Goal: Task Accomplishment & Management: Complete application form

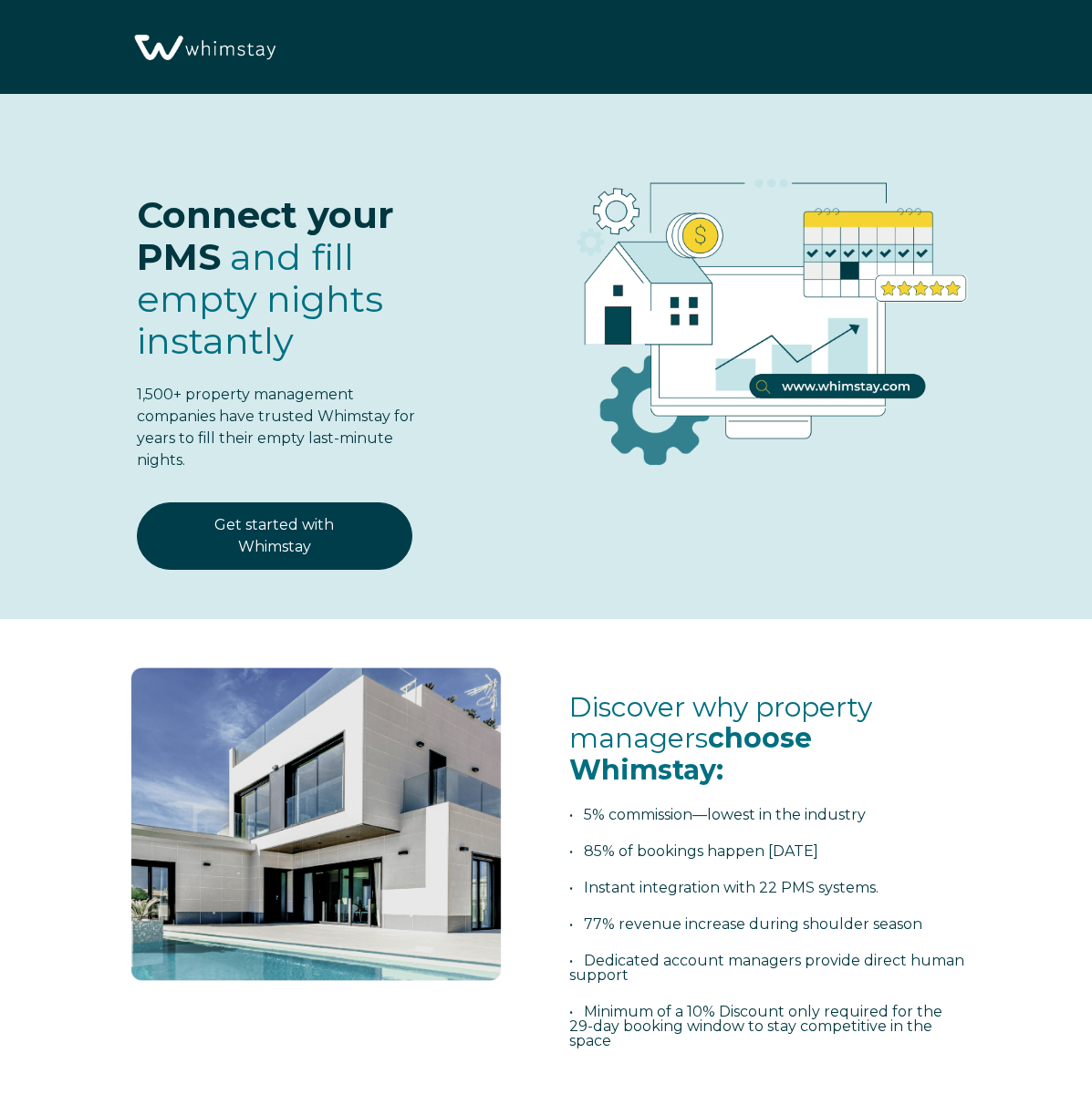
select select "NL"
select select "Standard"
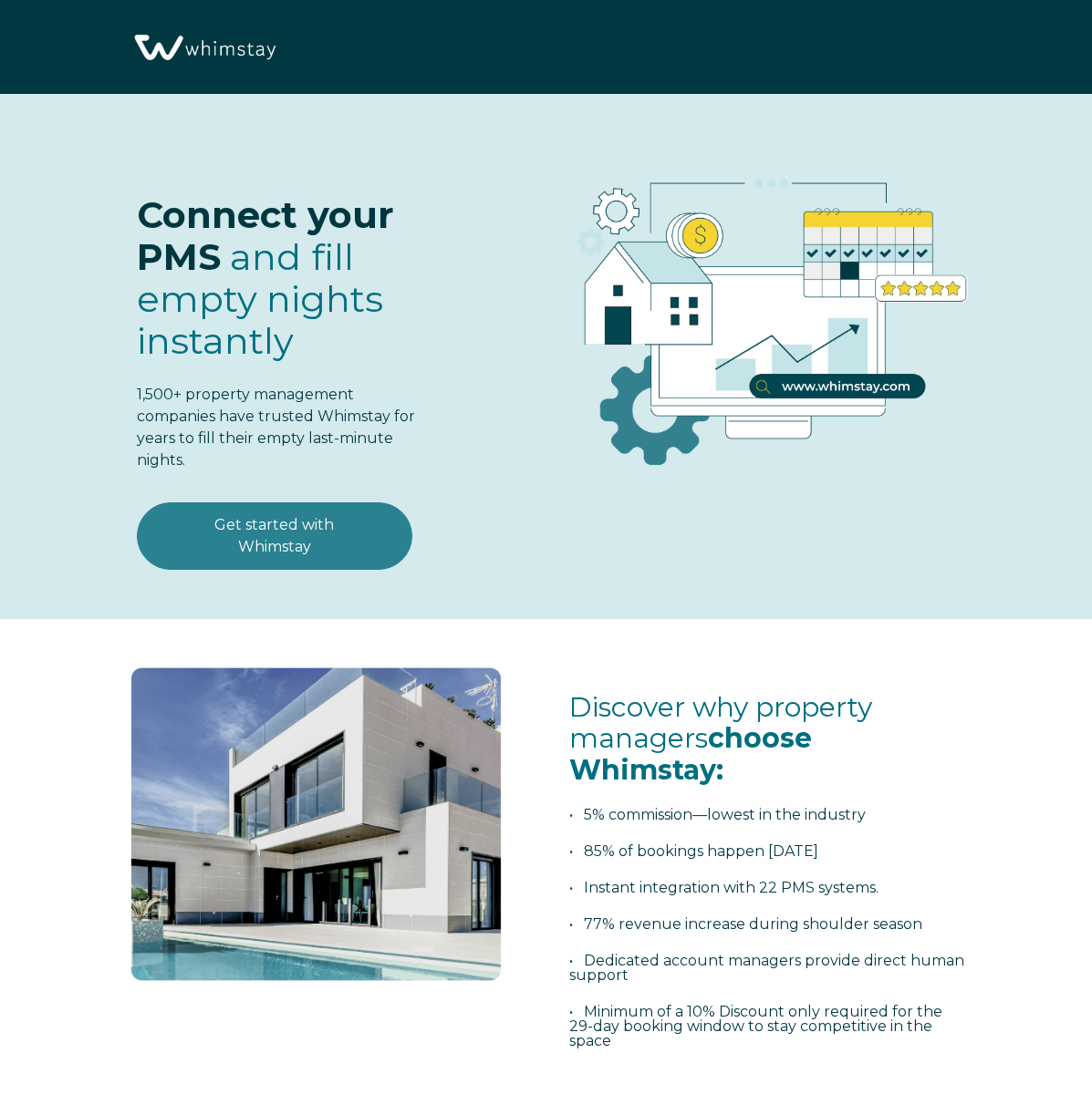
click at [291, 519] on link "Get started with Whimstay" at bounding box center [275, 536] width 276 height 68
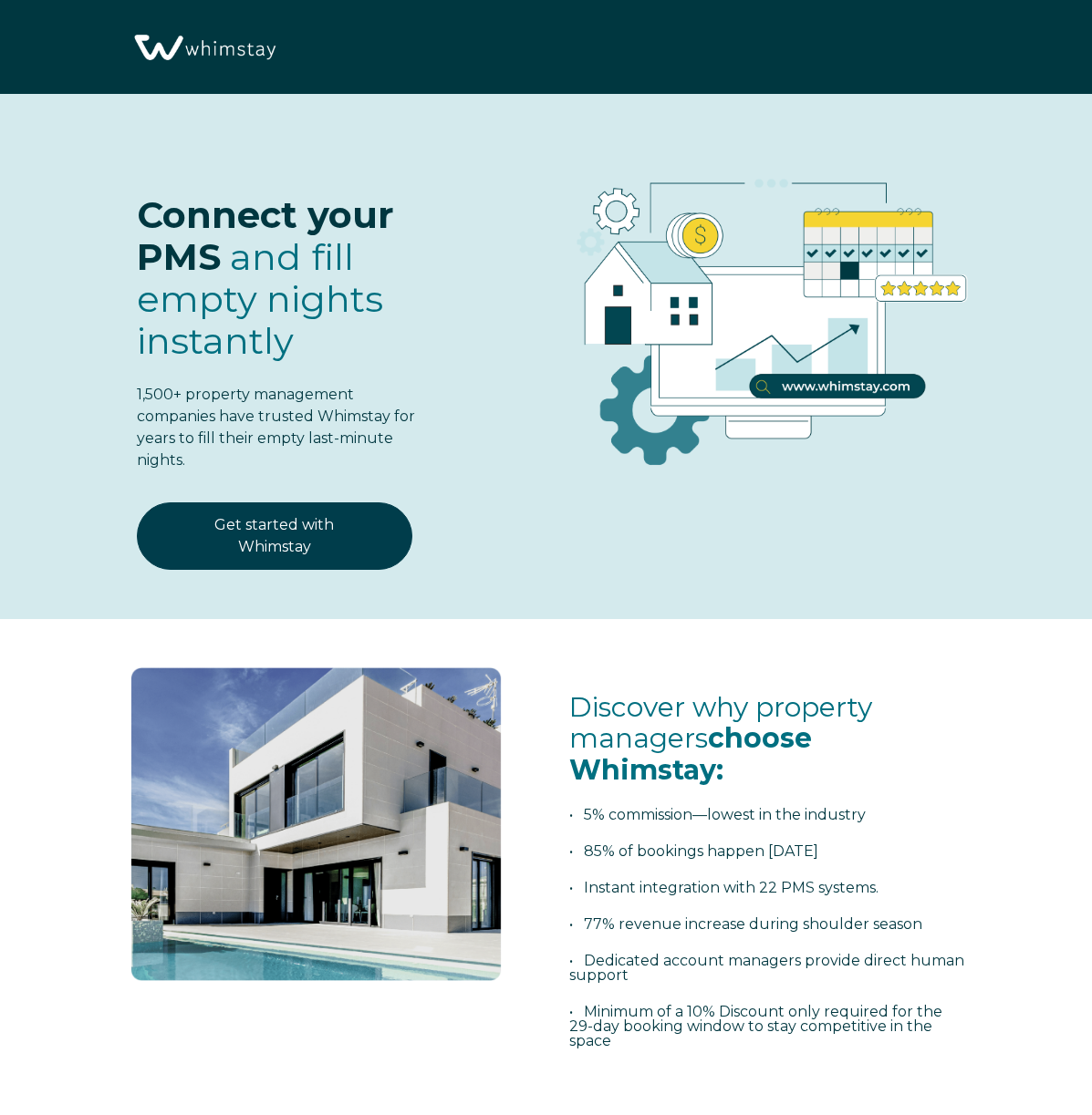
scroll to position [2166, 0]
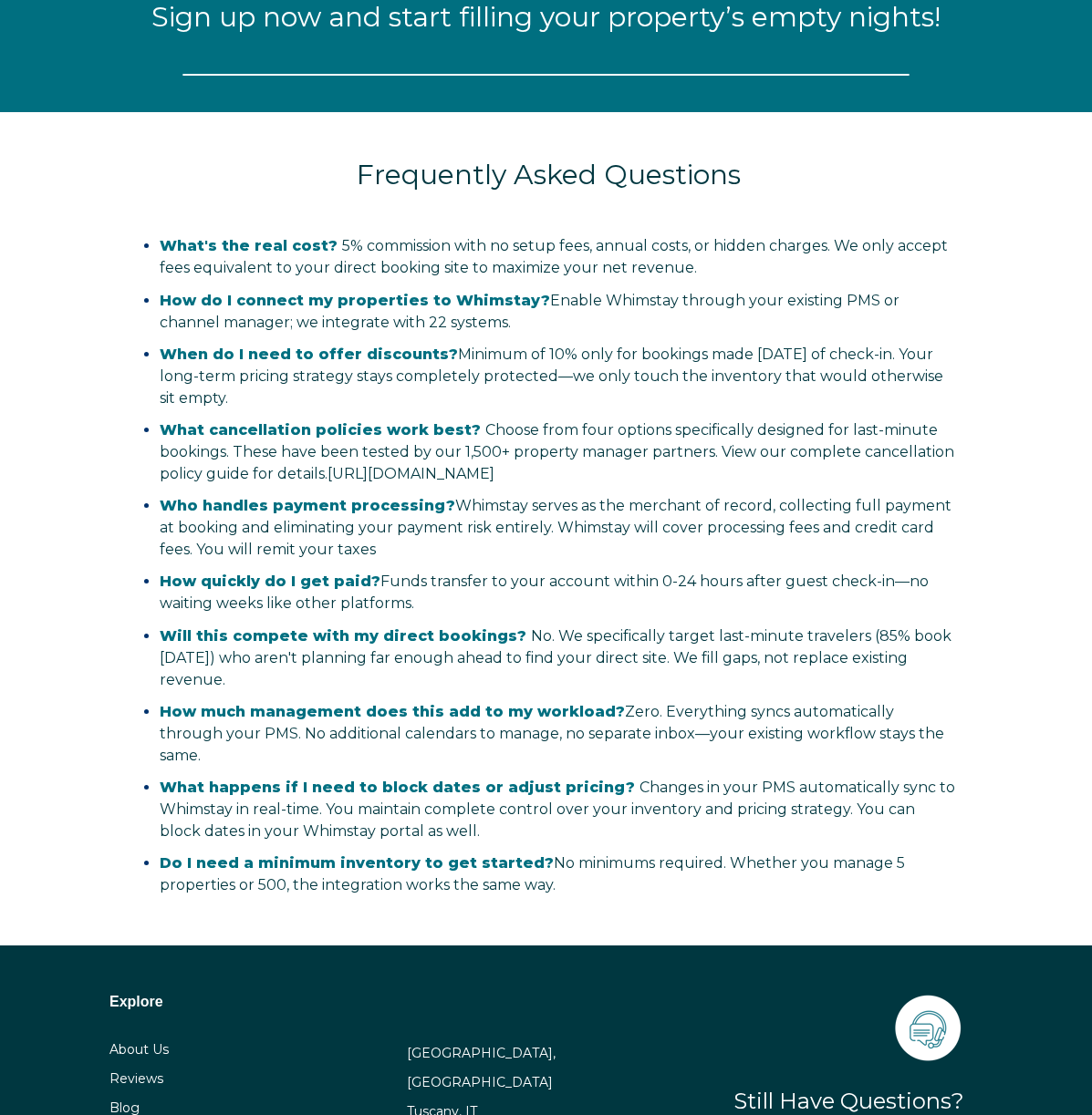
select select "NL"
select select "Standard"
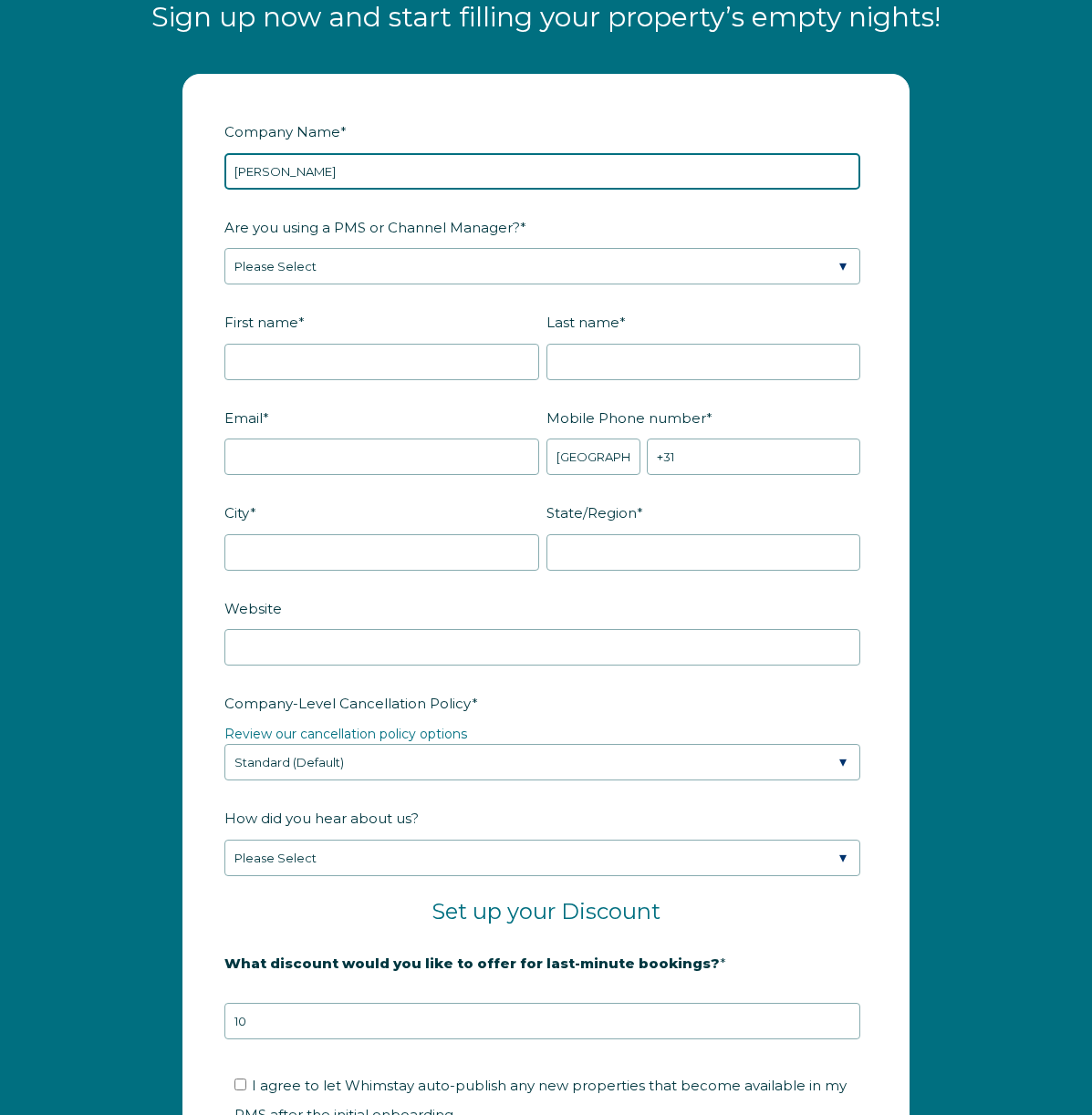
type input "Villa Luel"
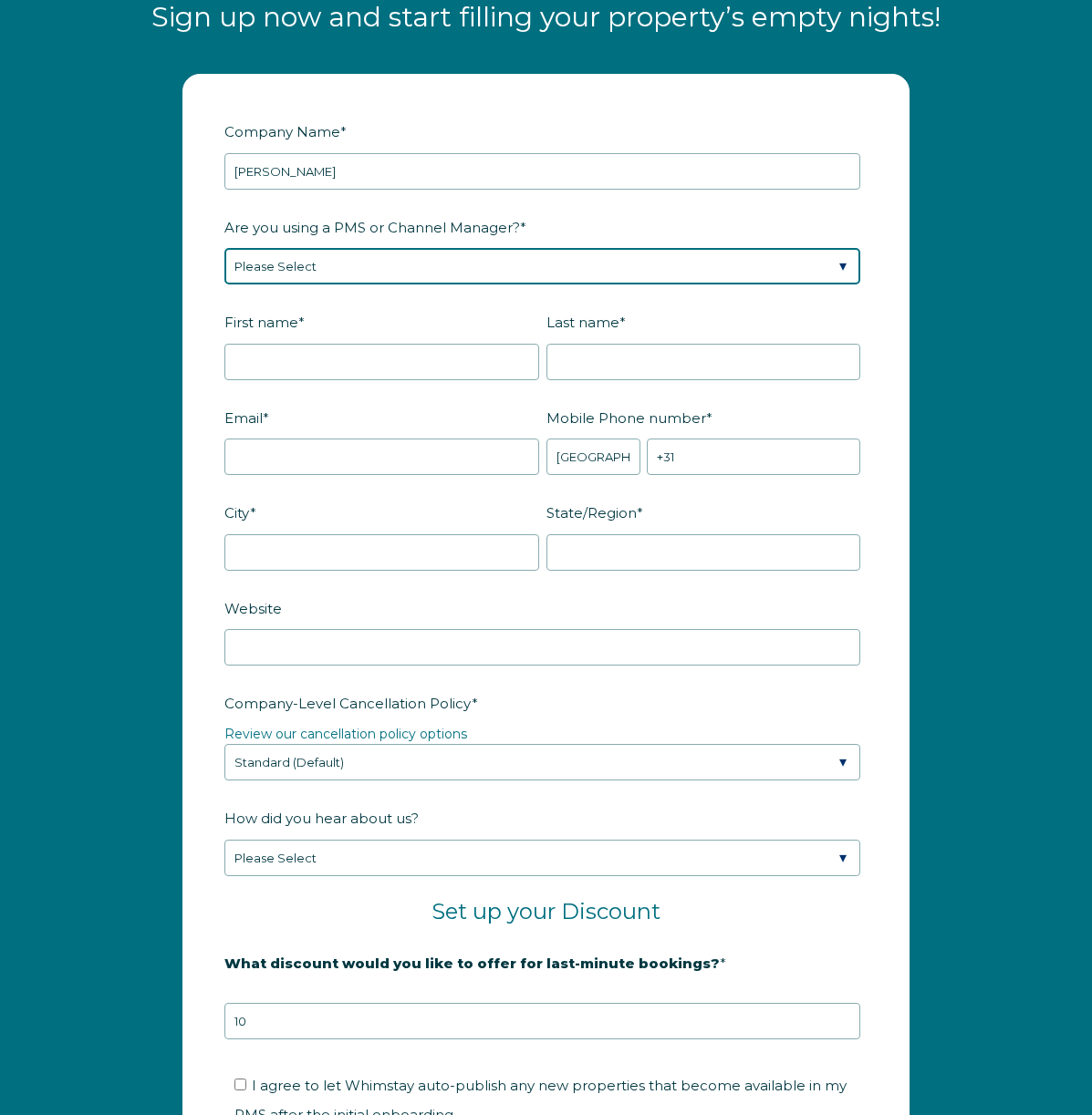
select select "Lodgify"
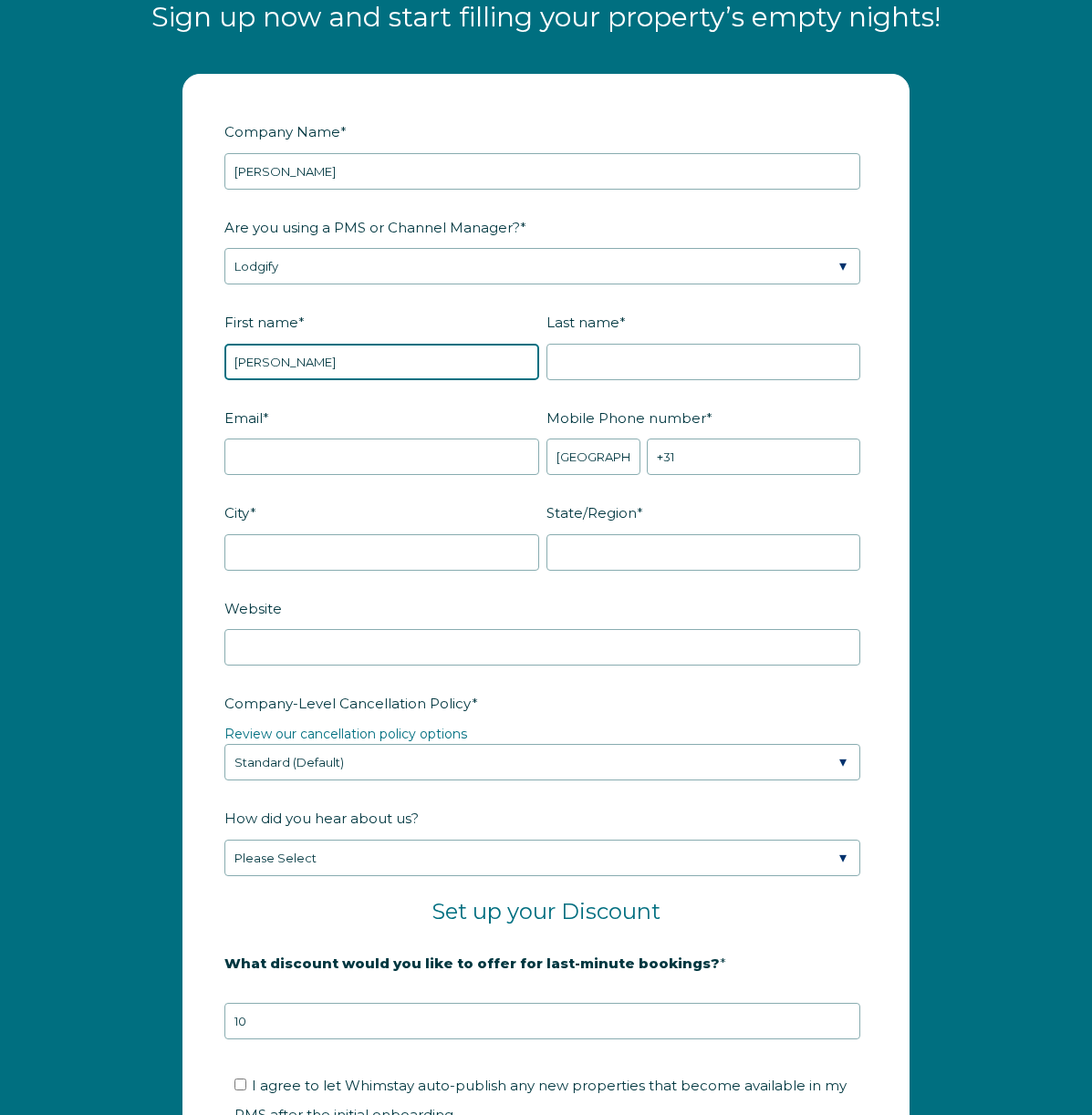
type input "Renaldo"
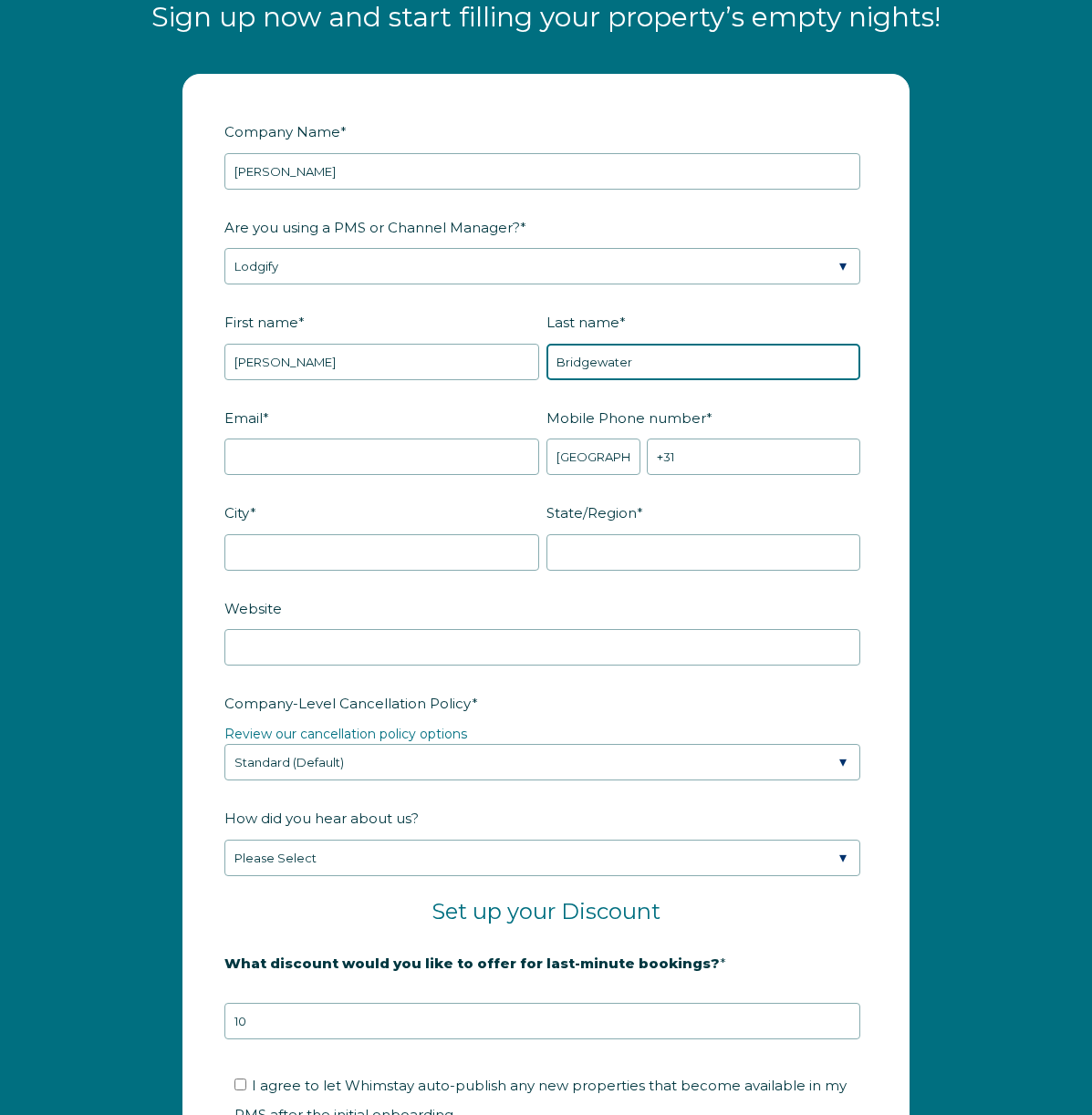
type input "Bridgewater"
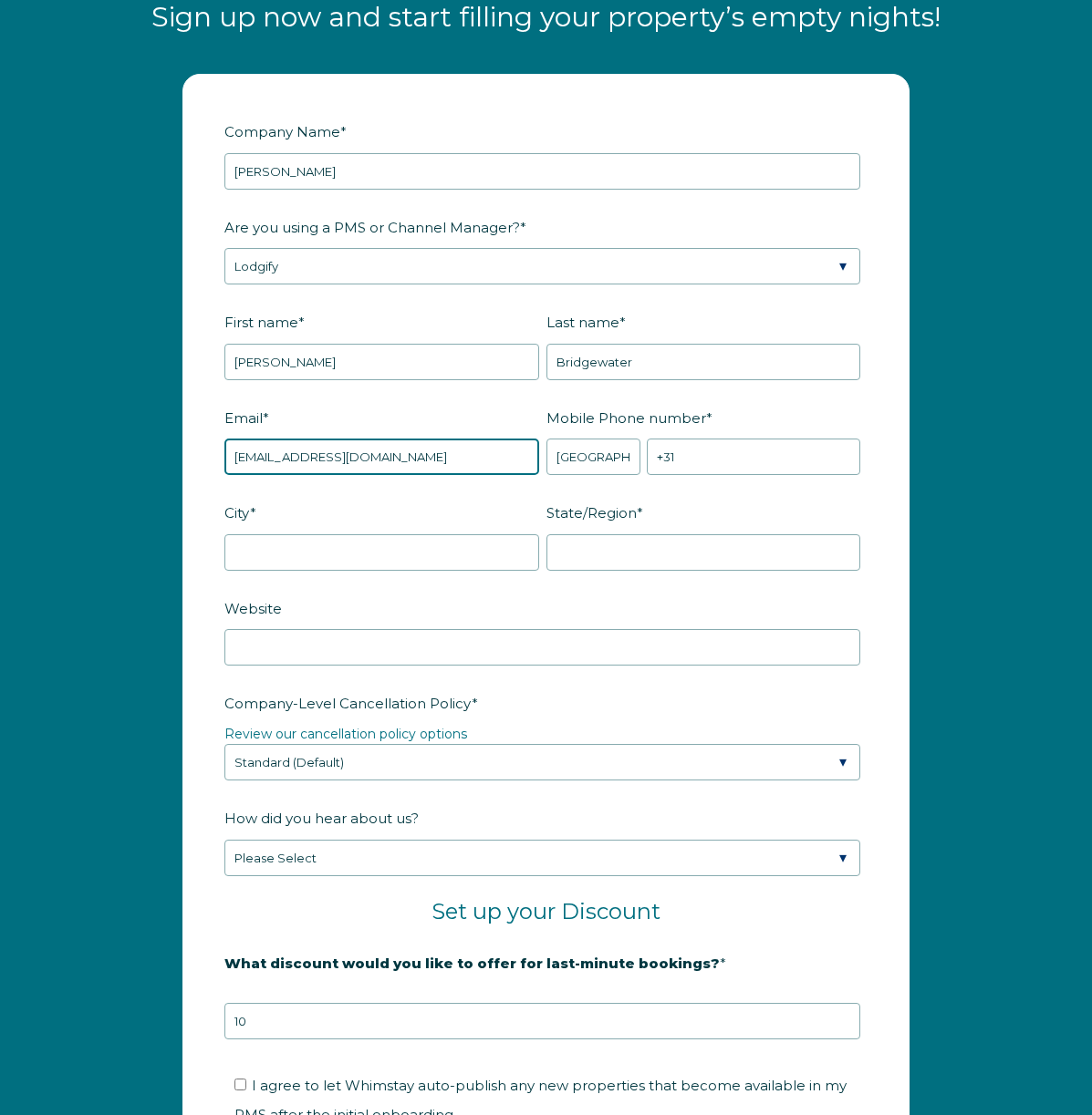
type input "info@villaluel.com"
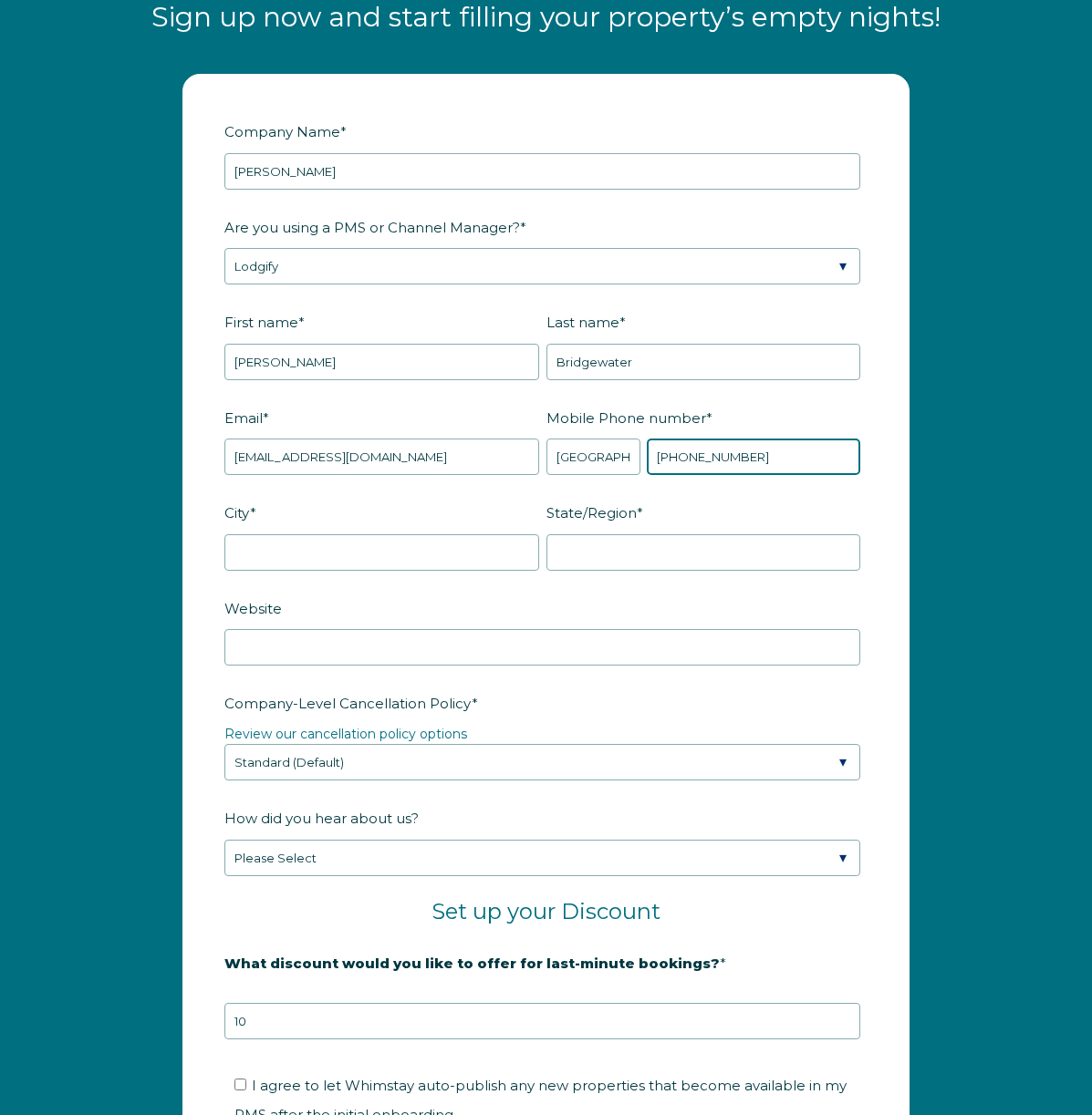
type input "+31 654296677"
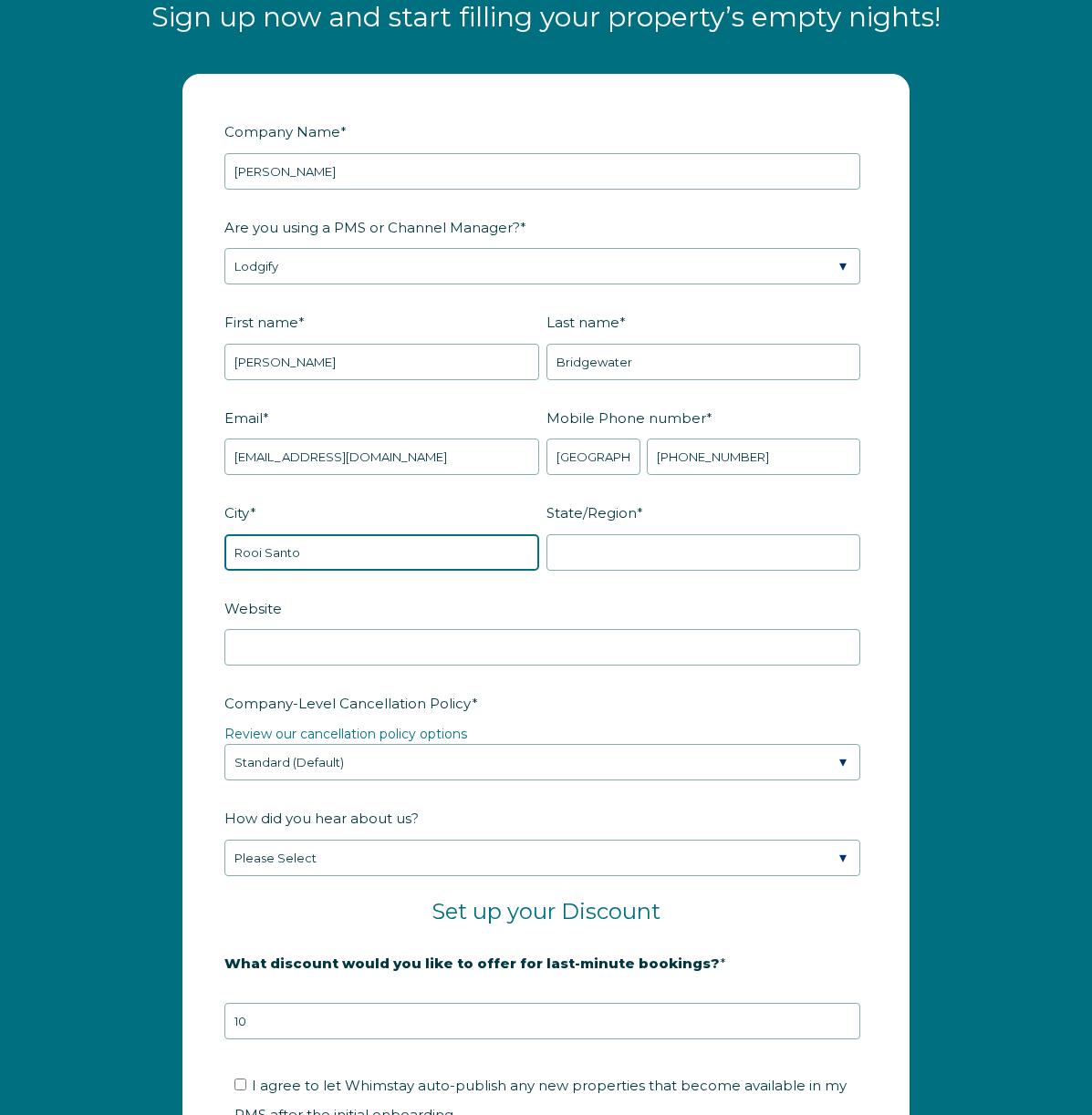
type input "Rooi Santo"
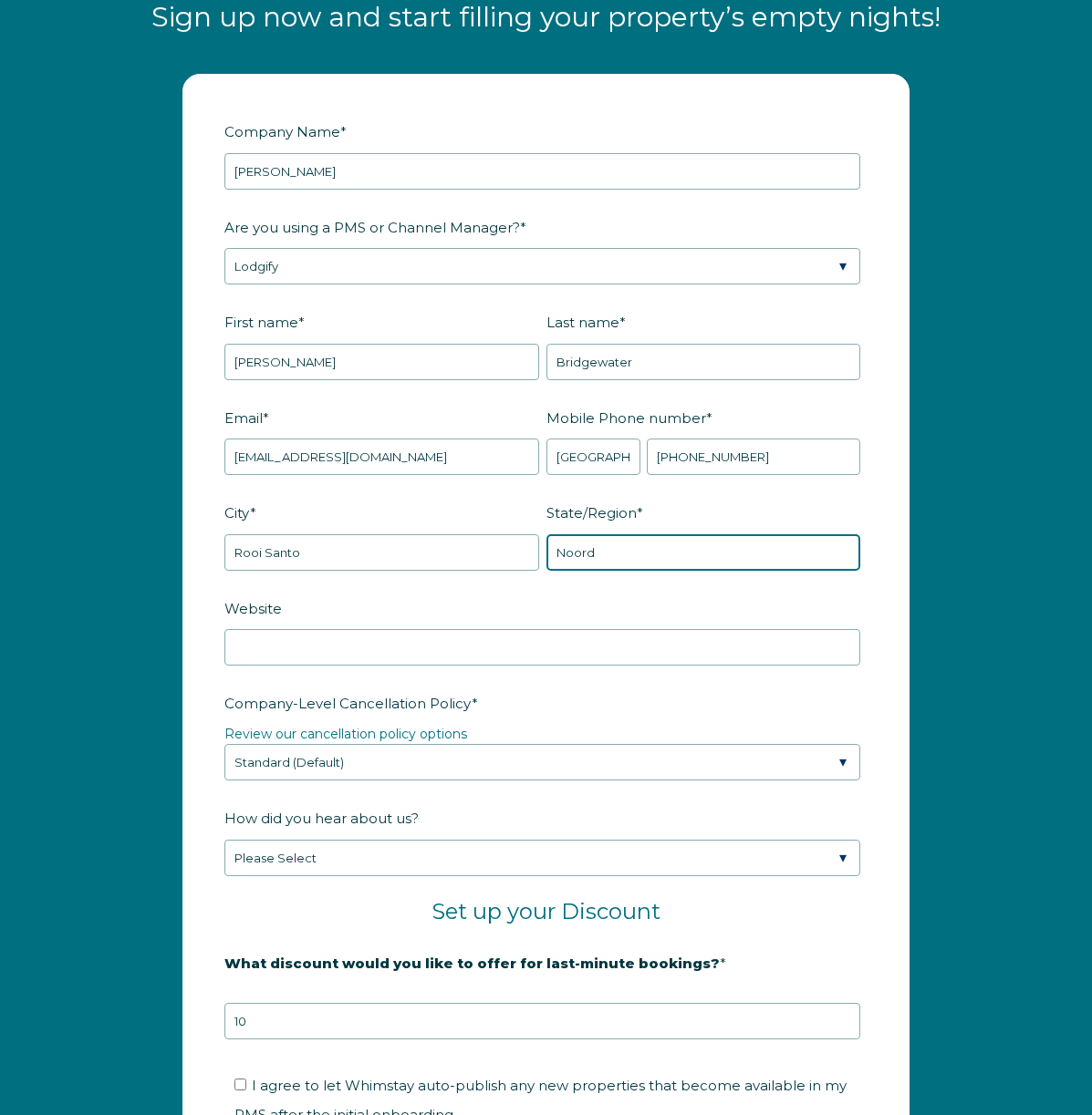
type input "Noord"
click at [656, 705] on label "Company-Level Cancellation Policy *" at bounding box center [546, 702] width 643 height 32
click at [656, 744] on select "Please Select Partial Standard (Default) Moderate Strict" at bounding box center [542, 762] width 635 height 36
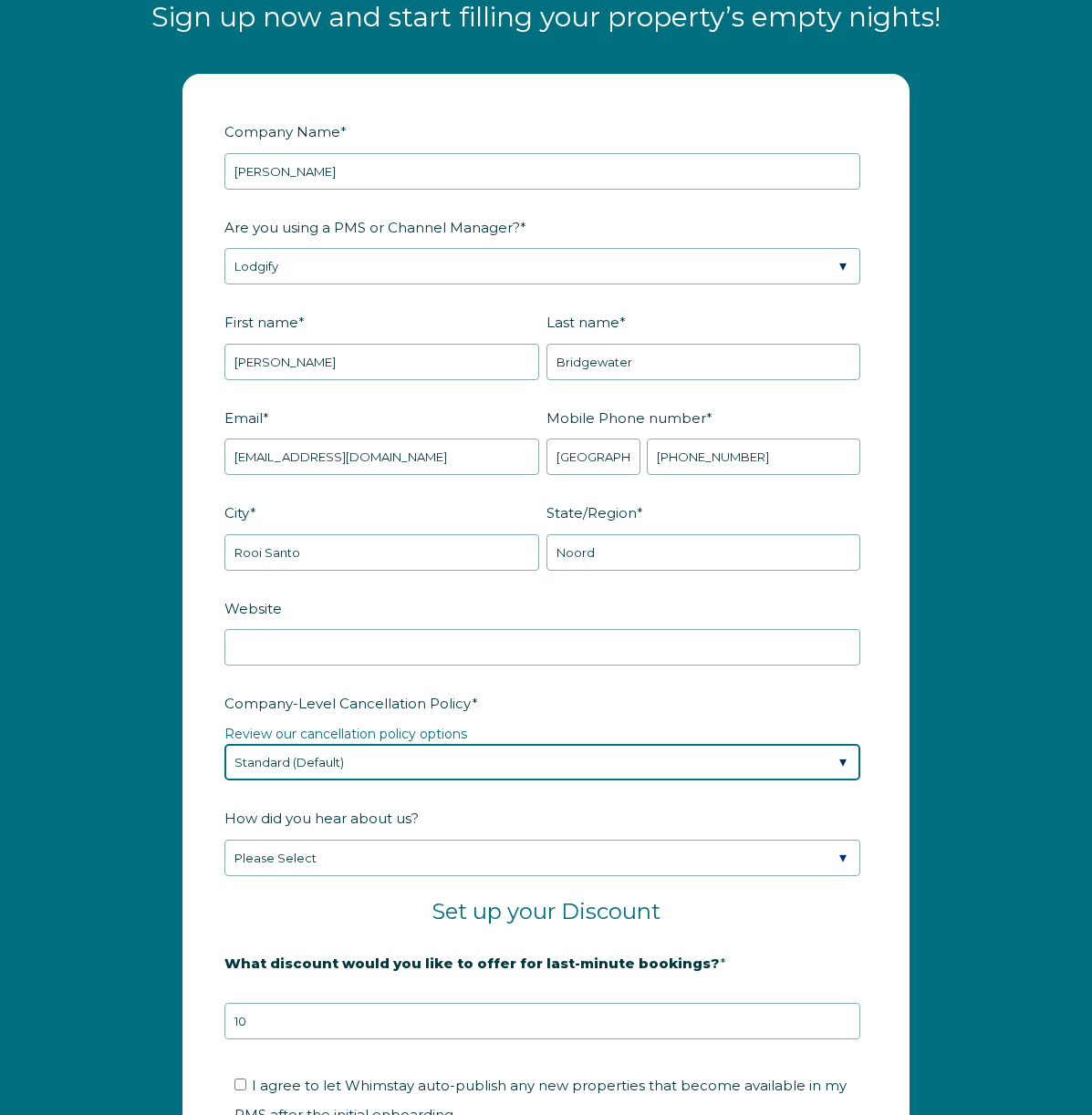
select select "Moderate"
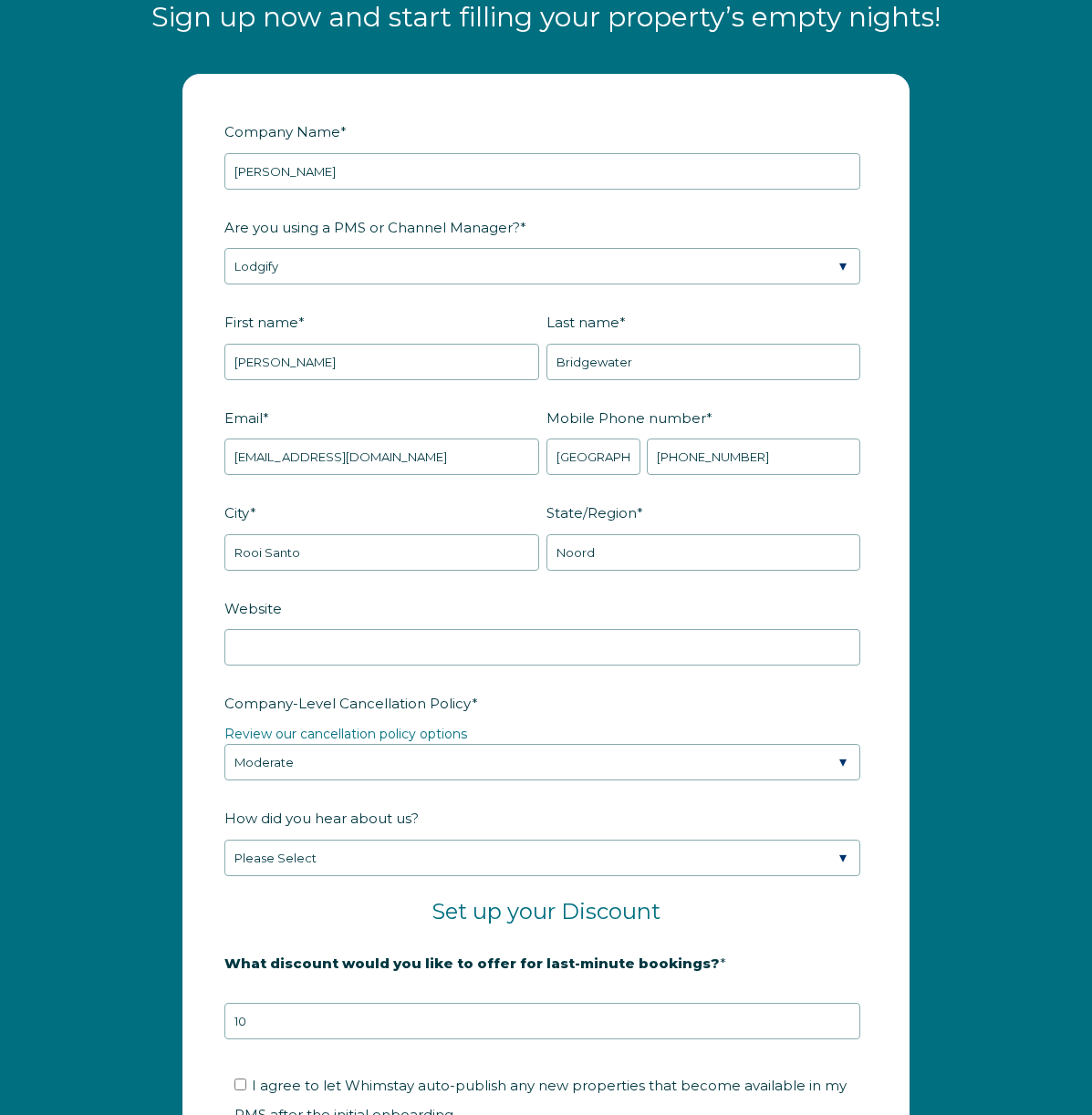
click at [652, 821] on label "How did you hear about us?" at bounding box center [546, 817] width 643 height 32
click at [652, 840] on select "Please Select Found Whimstay through a Google search Spoke to a Whimstay salesp…" at bounding box center [542, 859] width 635 height 36
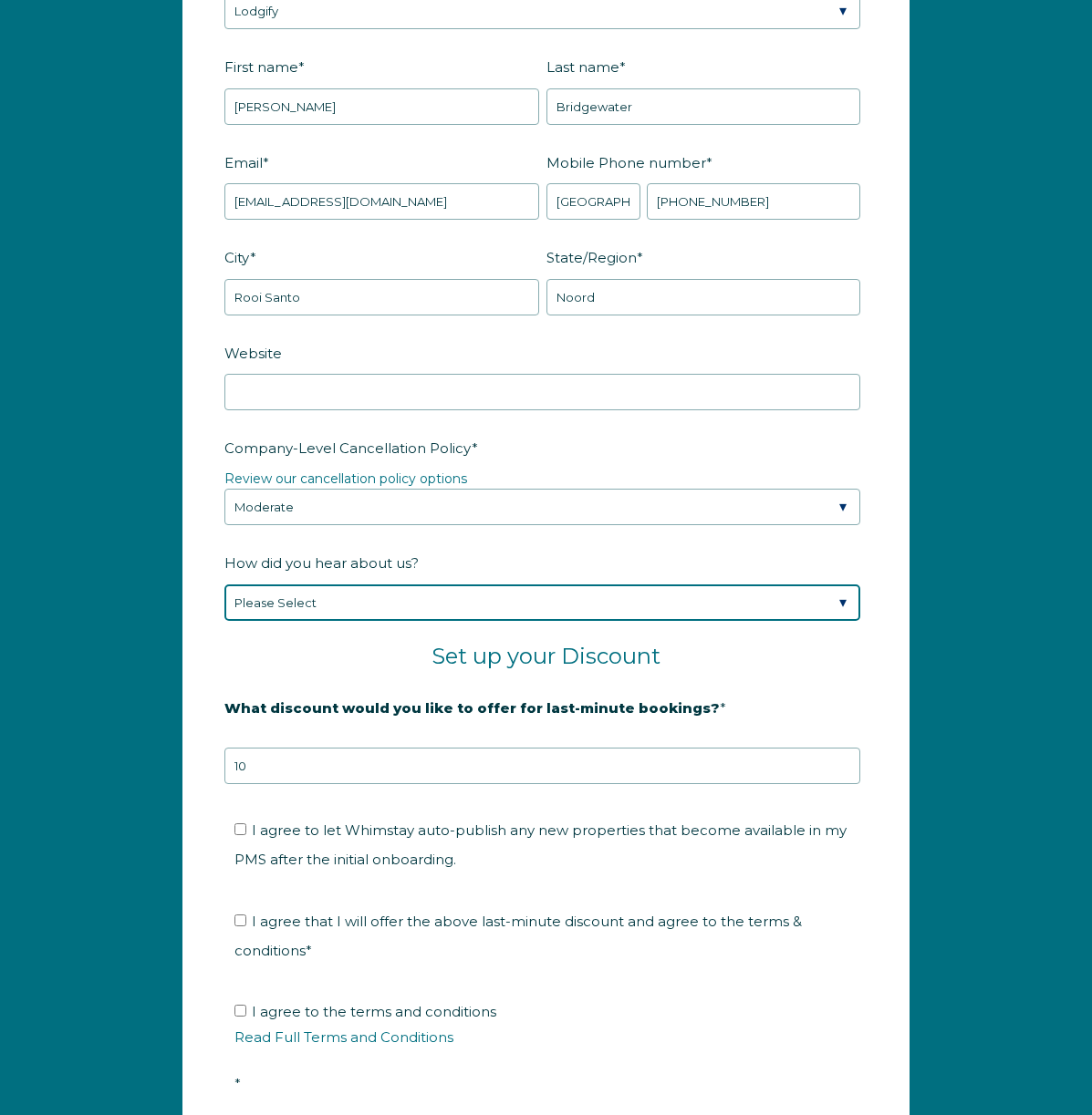
scroll to position [2422, 0]
select select "Social Media"
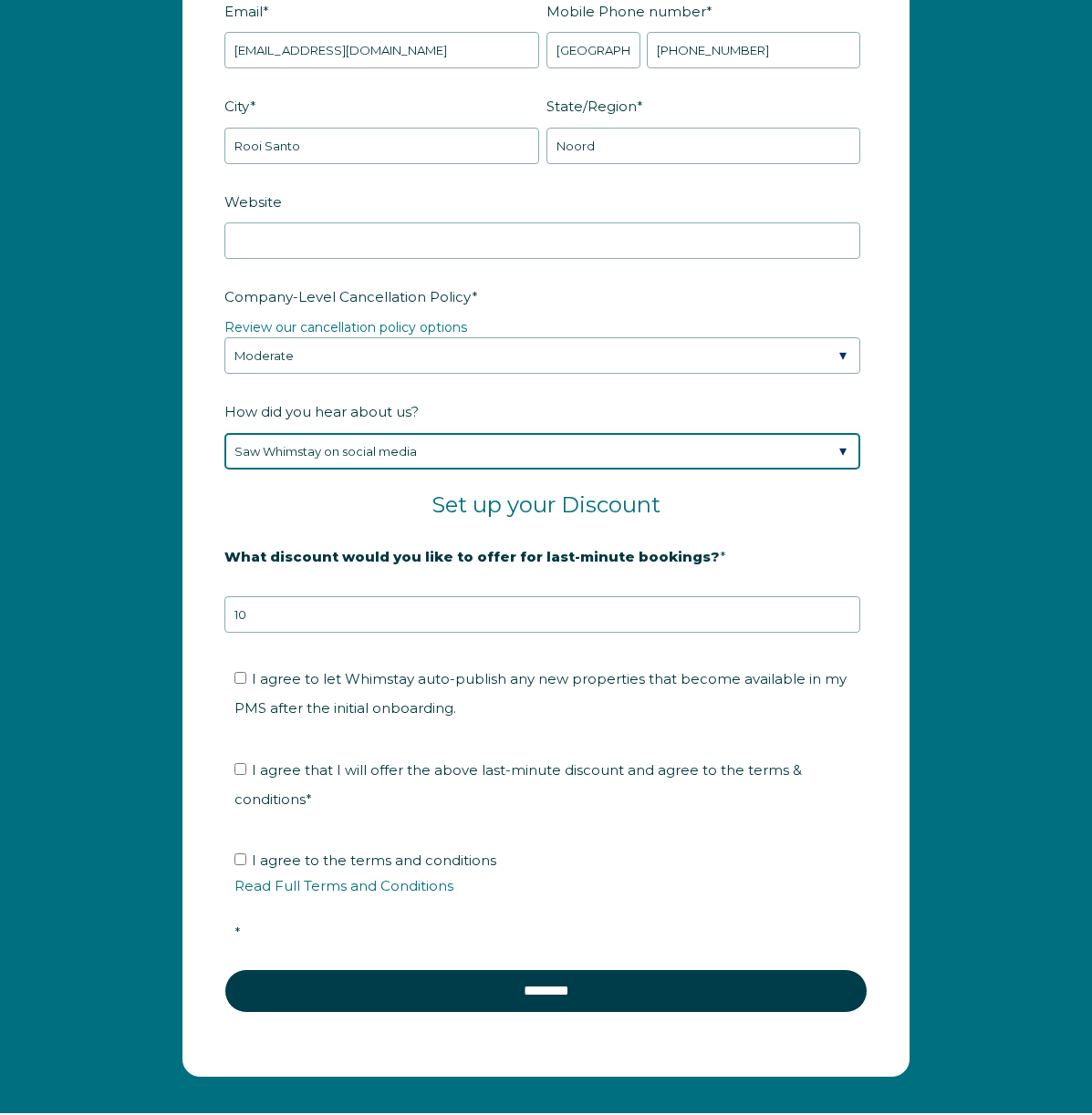
scroll to position [2599, 0]
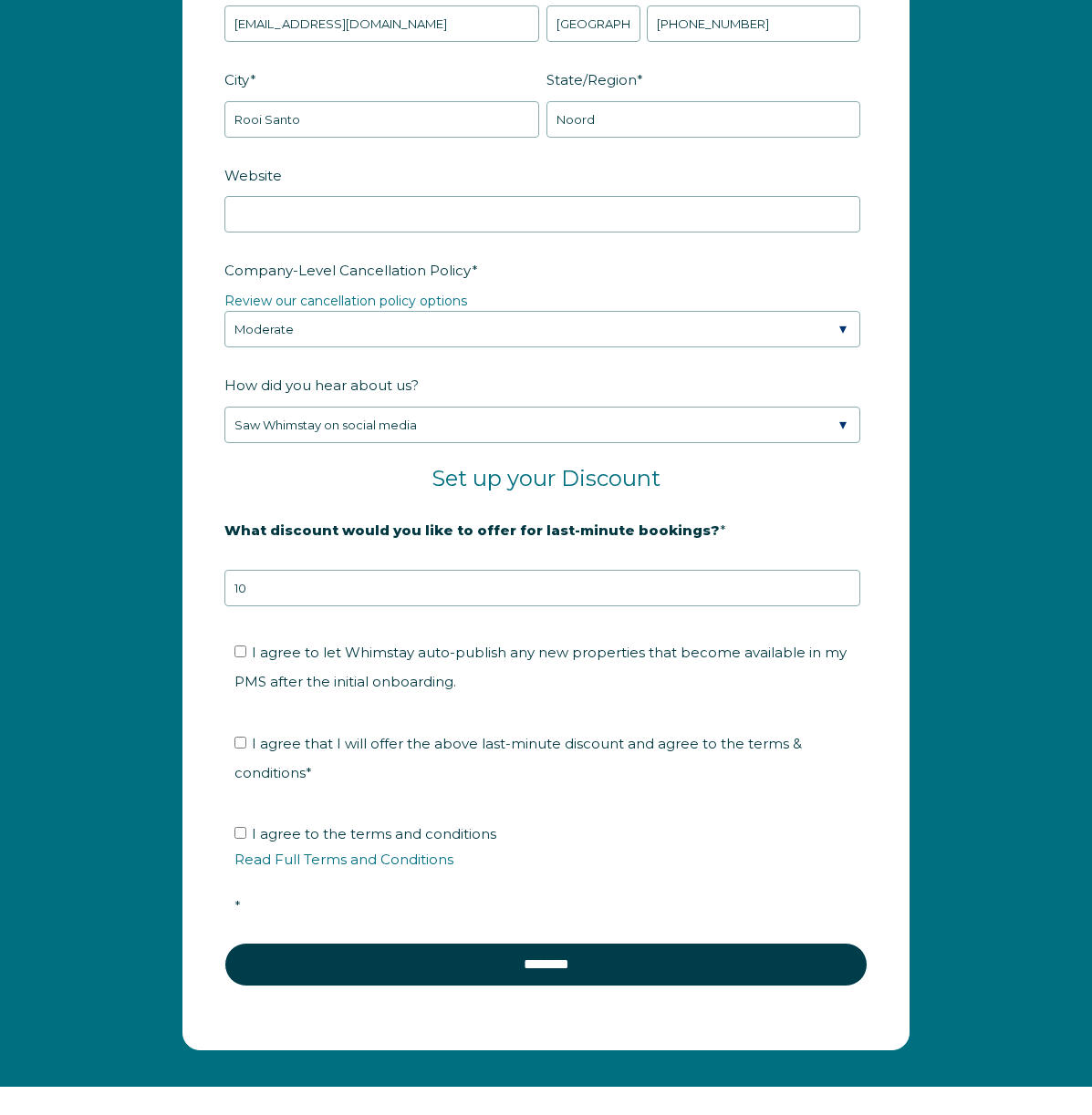
click at [239, 658] on input "I agree to let Whimstay auto-publish any new properties that become available i…" at bounding box center [240, 652] width 11 height 11
checkbox input "true"
click at [235, 737] on input "I agree that I will offer the above last-minute discount and agree to the terms…" at bounding box center [240, 743] width 11 height 11
checkbox input "true"
click at [239, 832] on input "I agree to the terms and conditions Read Full Terms and Conditions *" at bounding box center [240, 833] width 11 height 11
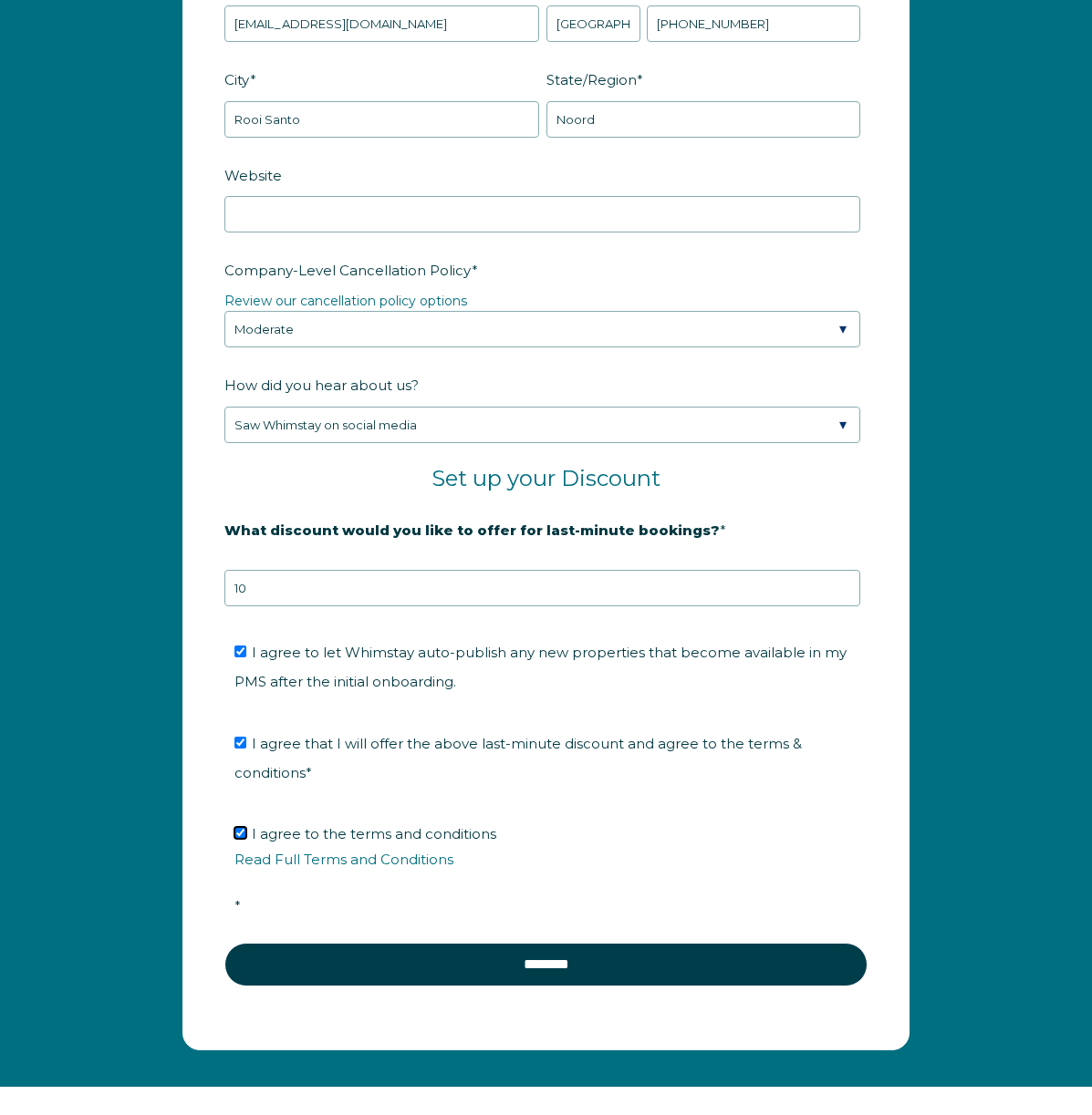
checkbox input "true"
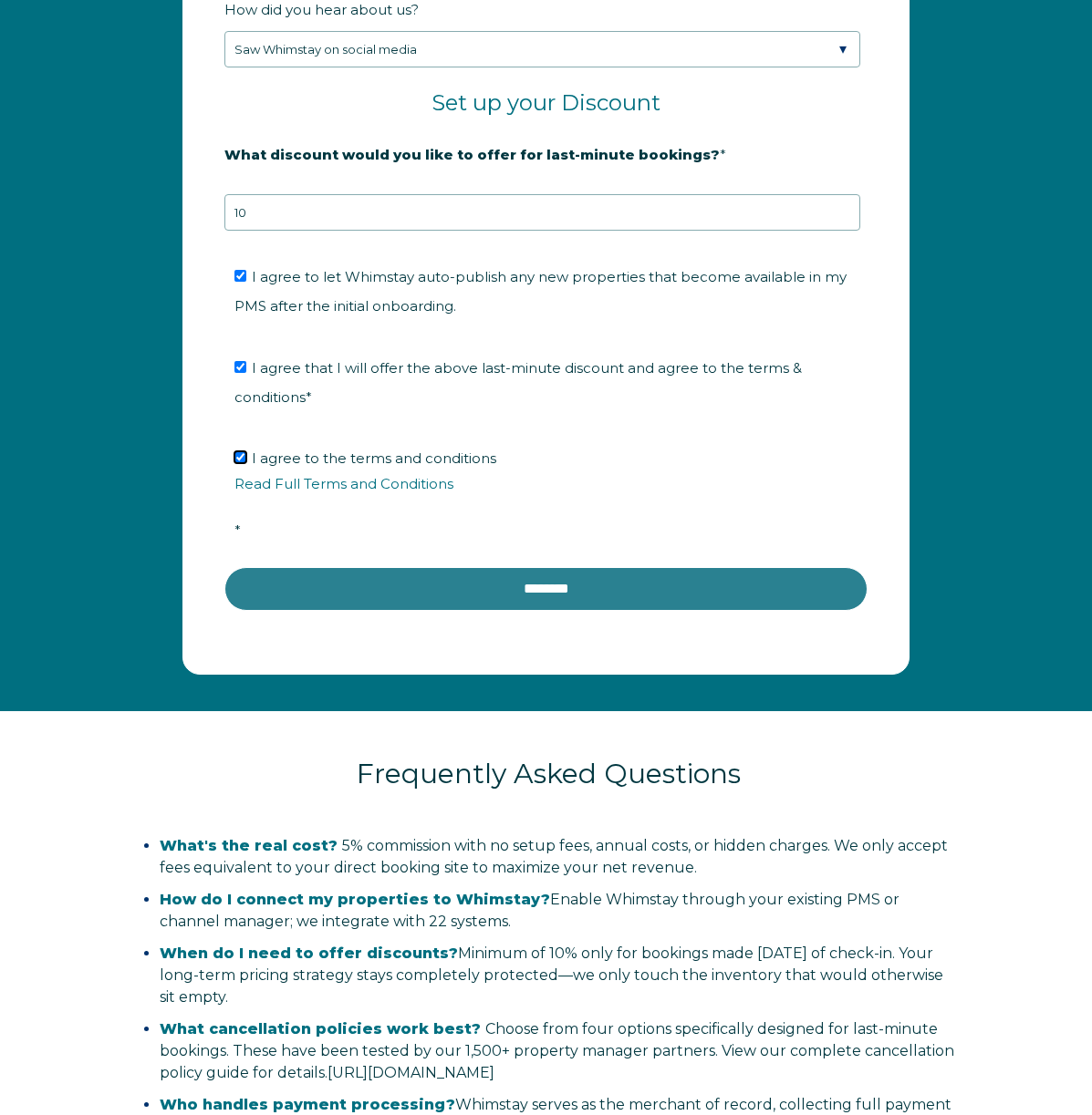
scroll to position [2991, 0]
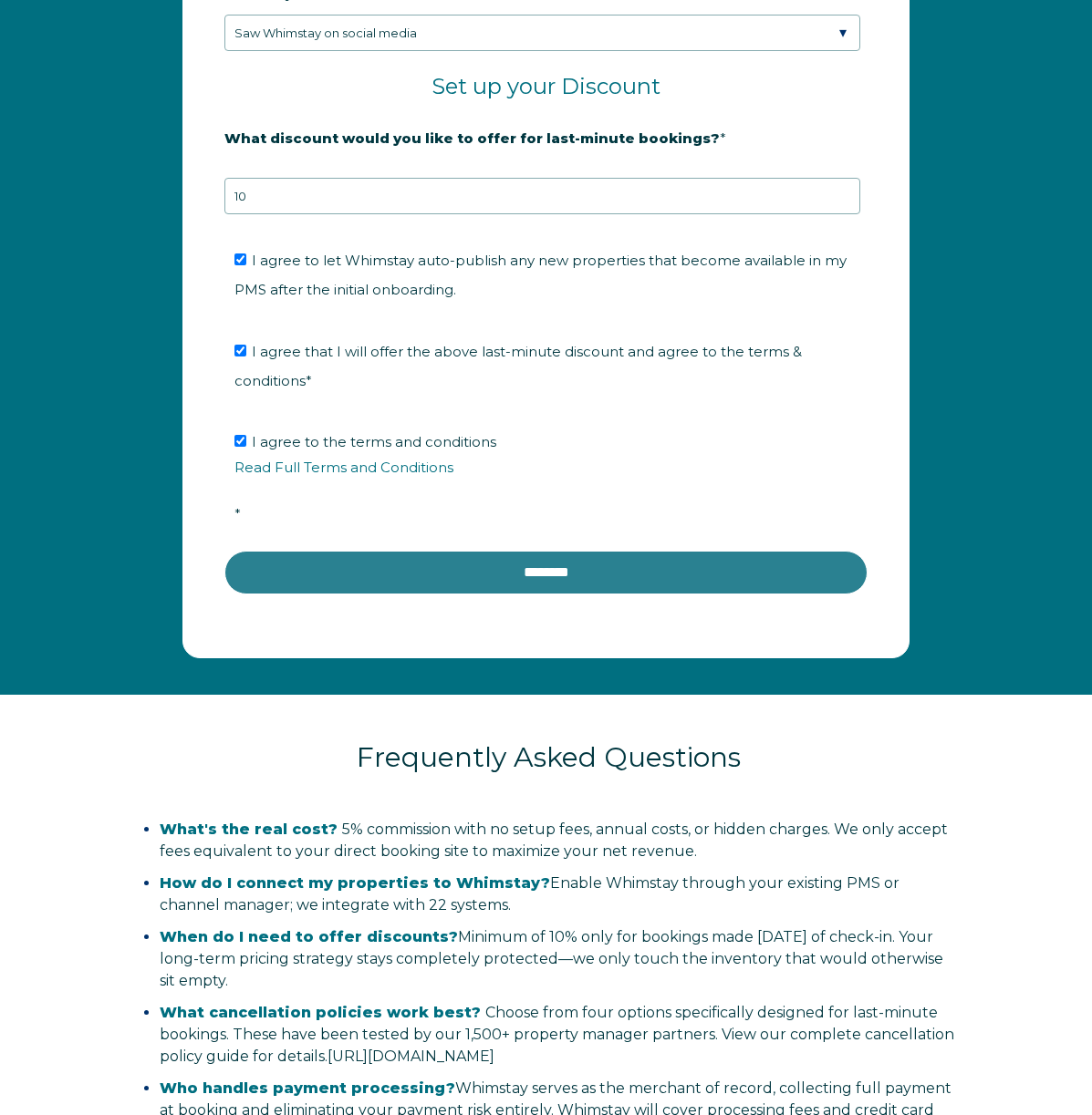
click at [539, 575] on input "********" at bounding box center [546, 572] width 643 height 44
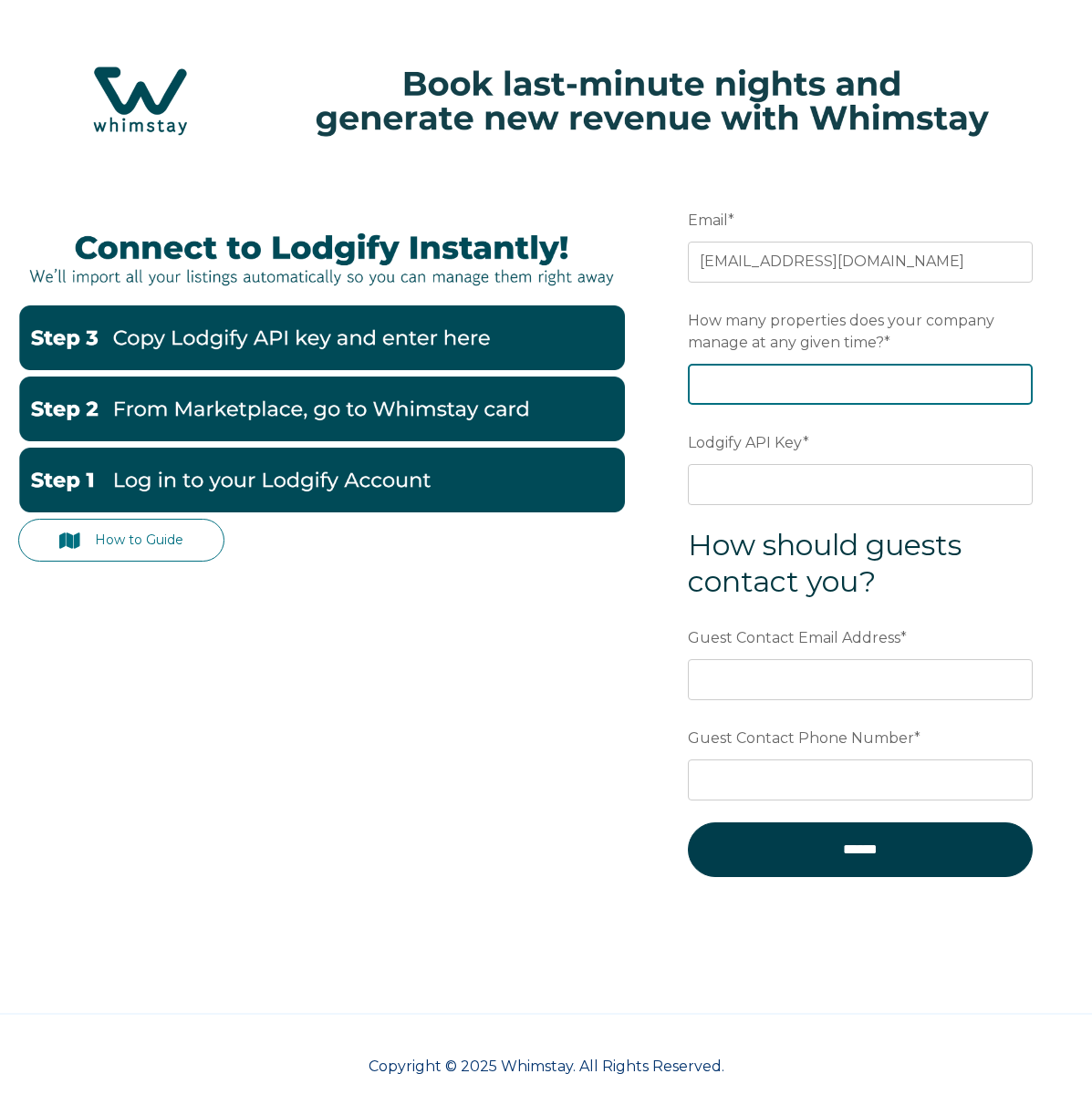
click at [785, 387] on input "How many properties does your company manage at any given time? *" at bounding box center [859, 384] width 345 height 40
click at [886, 382] on input "How many properties does your company manage at any given time? *" at bounding box center [859, 384] width 345 height 40
click at [1043, 328] on form "Email * [EMAIL_ADDRESS][DOMAIN_NAME] Preferred language SDR How many properties…" at bounding box center [860, 552] width 427 height 777
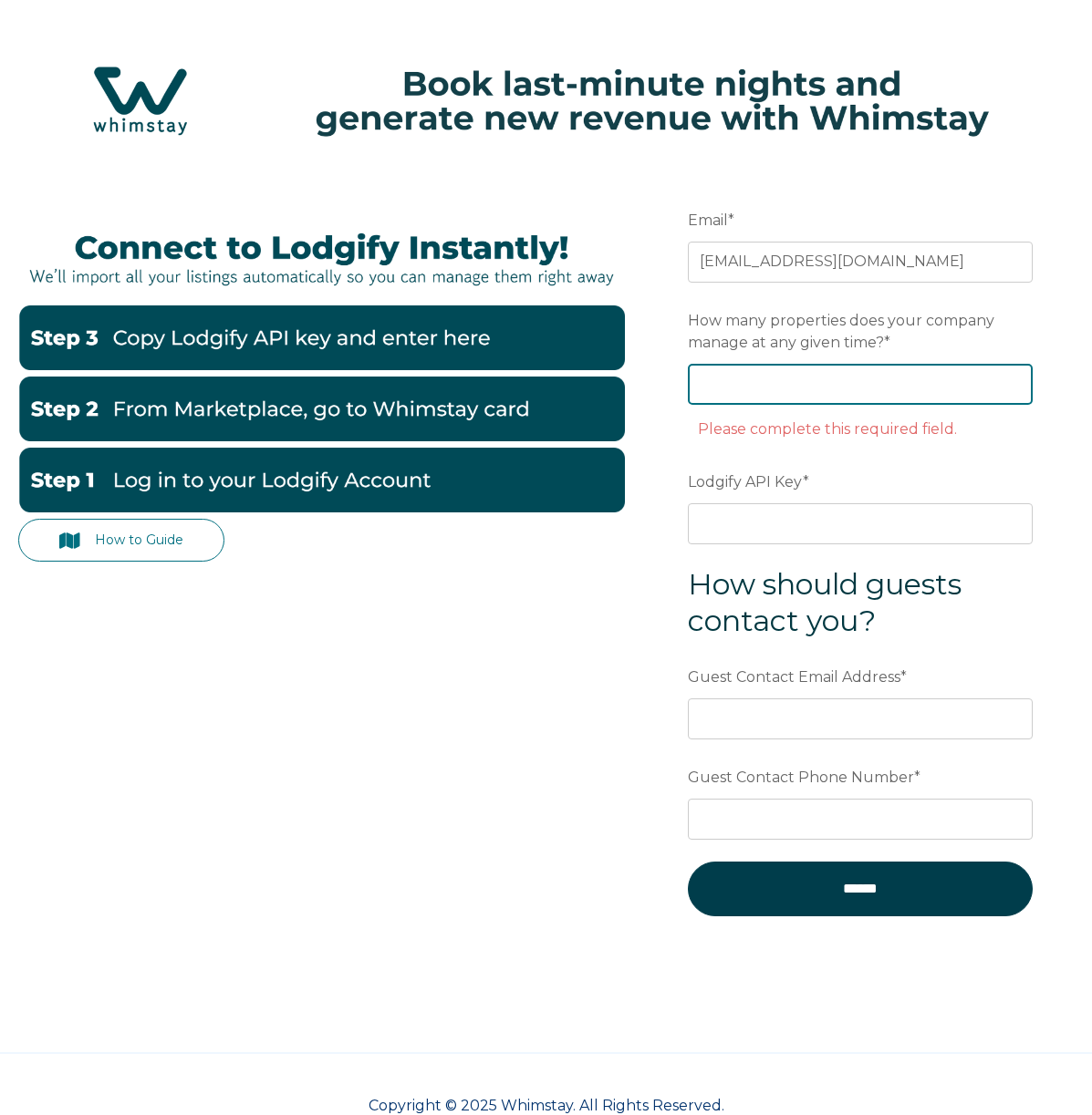
click at [988, 380] on input "How many properties does your company manage at any given time? *" at bounding box center [859, 384] width 345 height 40
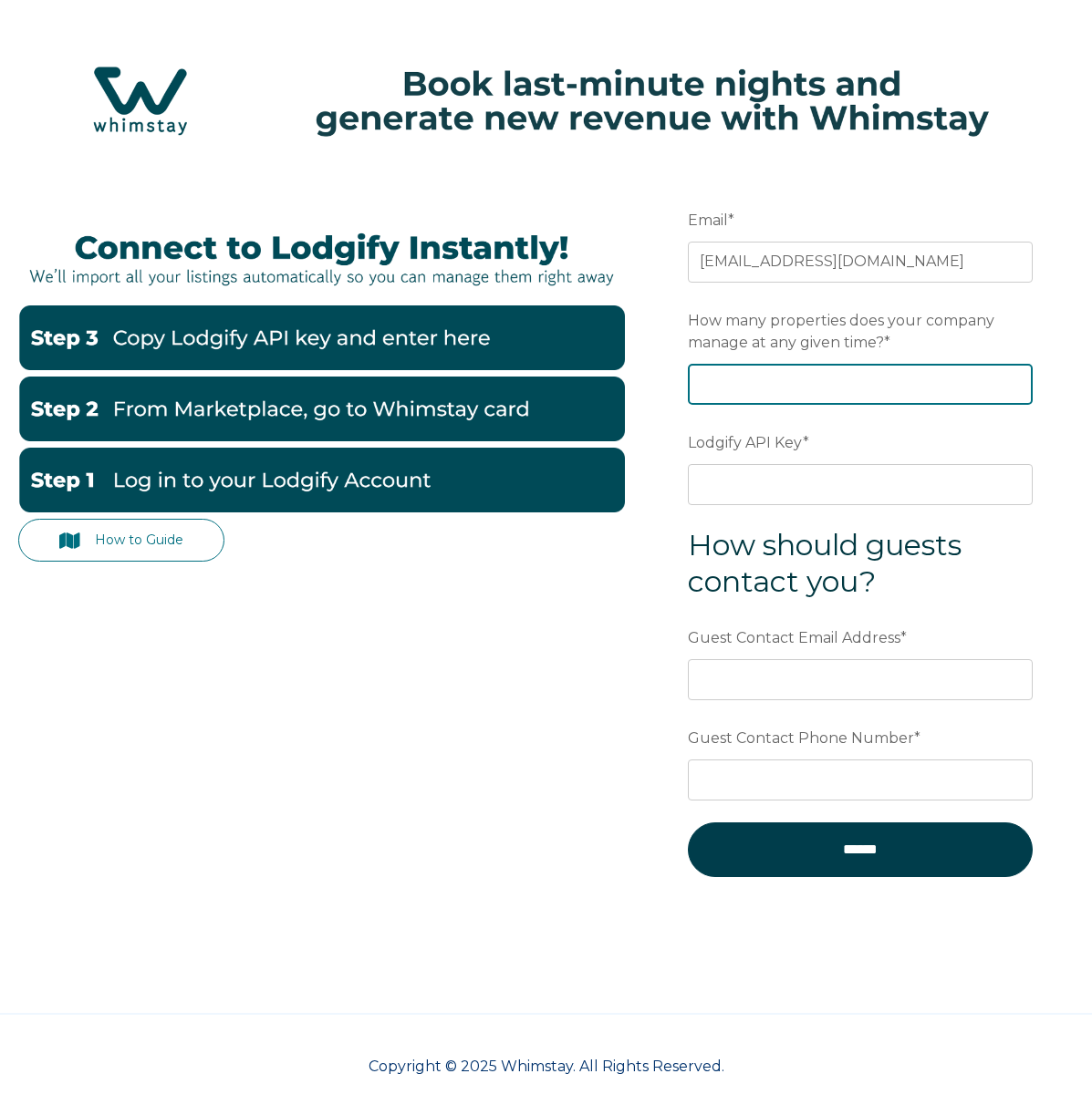
click at [794, 373] on input "How many properties does your company manage at any given time? *" at bounding box center [859, 384] width 345 height 40
type input "1"
click at [563, 619] on div "How to Guide Email * info@villaluel.com Preferred language SDR How many propert…" at bounding box center [546, 552] width 1055 height 777
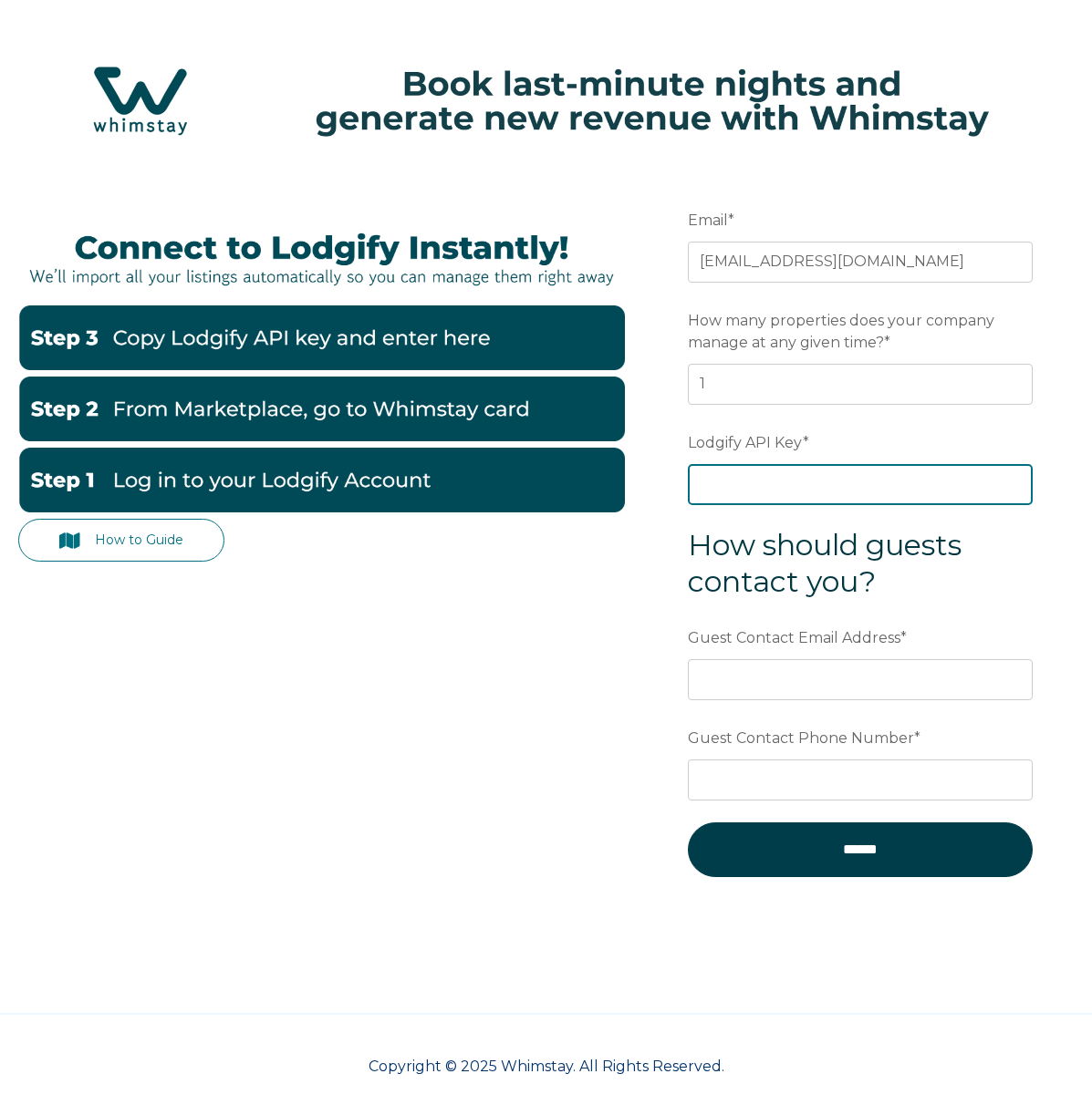
click at [733, 493] on input "Lodgify API Key *" at bounding box center [859, 484] width 345 height 40
paste input "Rf+u2A2pLBbJ5EHGvIhEE/3KYEdzj/C9gZV9uHoRYvs6SbCRVwsNVpTnHH54csp0"
type input "Rf+u2A2pLBbJ5EHGvIhEE/3KYEdzj/C9gZV9uHoRYvs6SbCRVwsNVpTnHH54csp0"
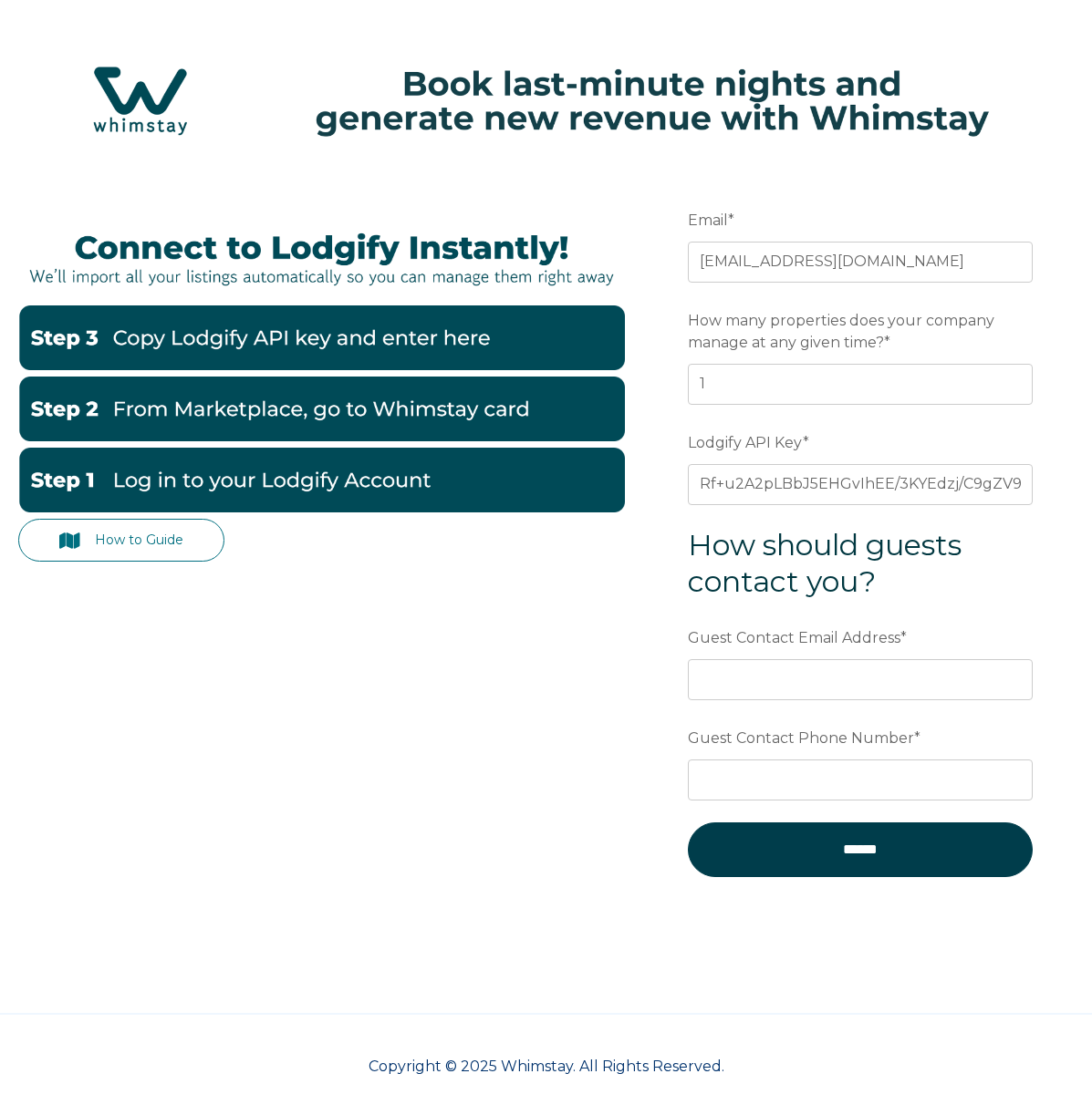
click at [523, 684] on div "How to Guide Email * info@villaluel.com Preferred language SDR How many propert…" at bounding box center [546, 552] width 1055 height 777
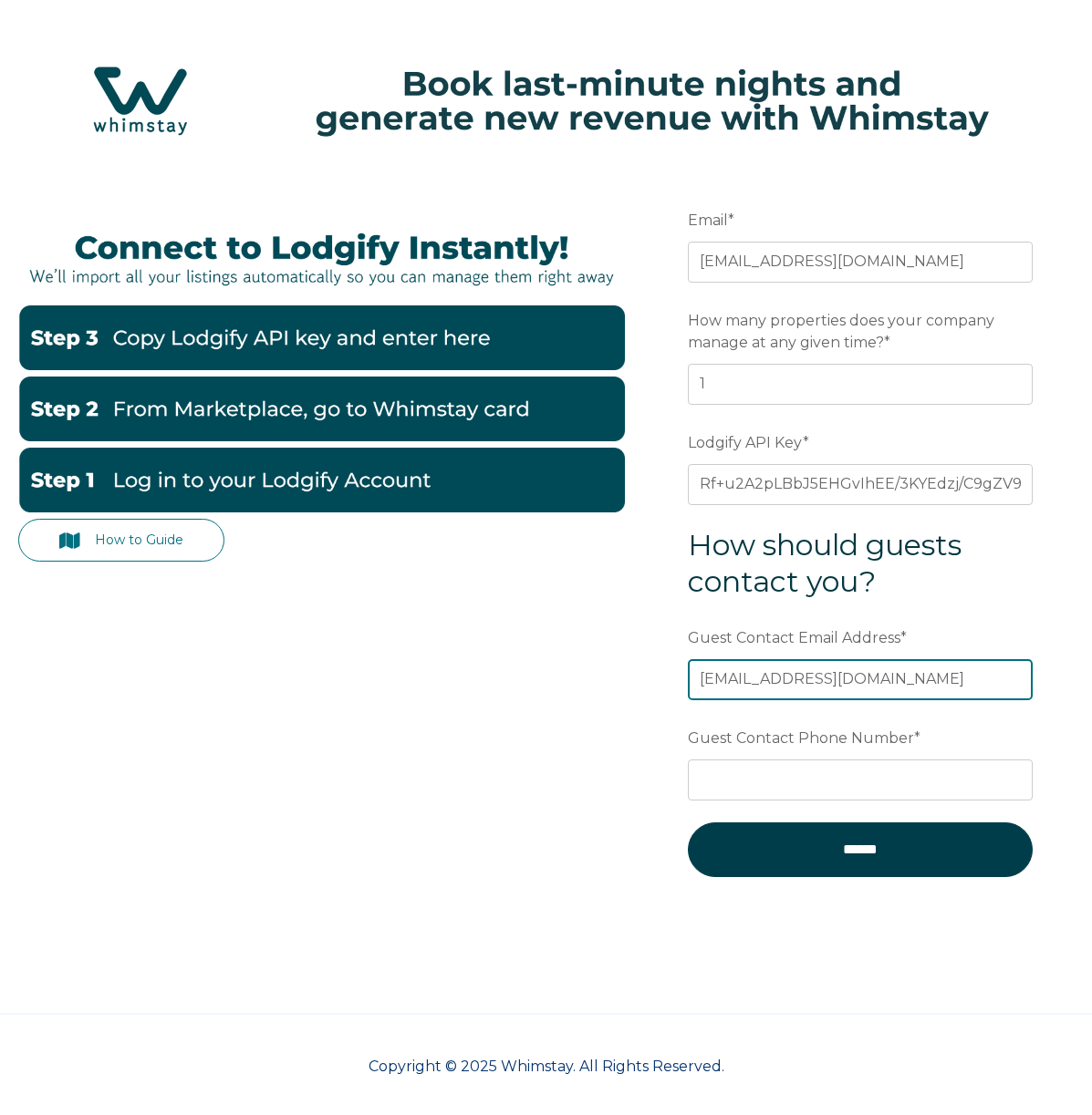
type input "[EMAIL_ADDRESS][DOMAIN_NAME]"
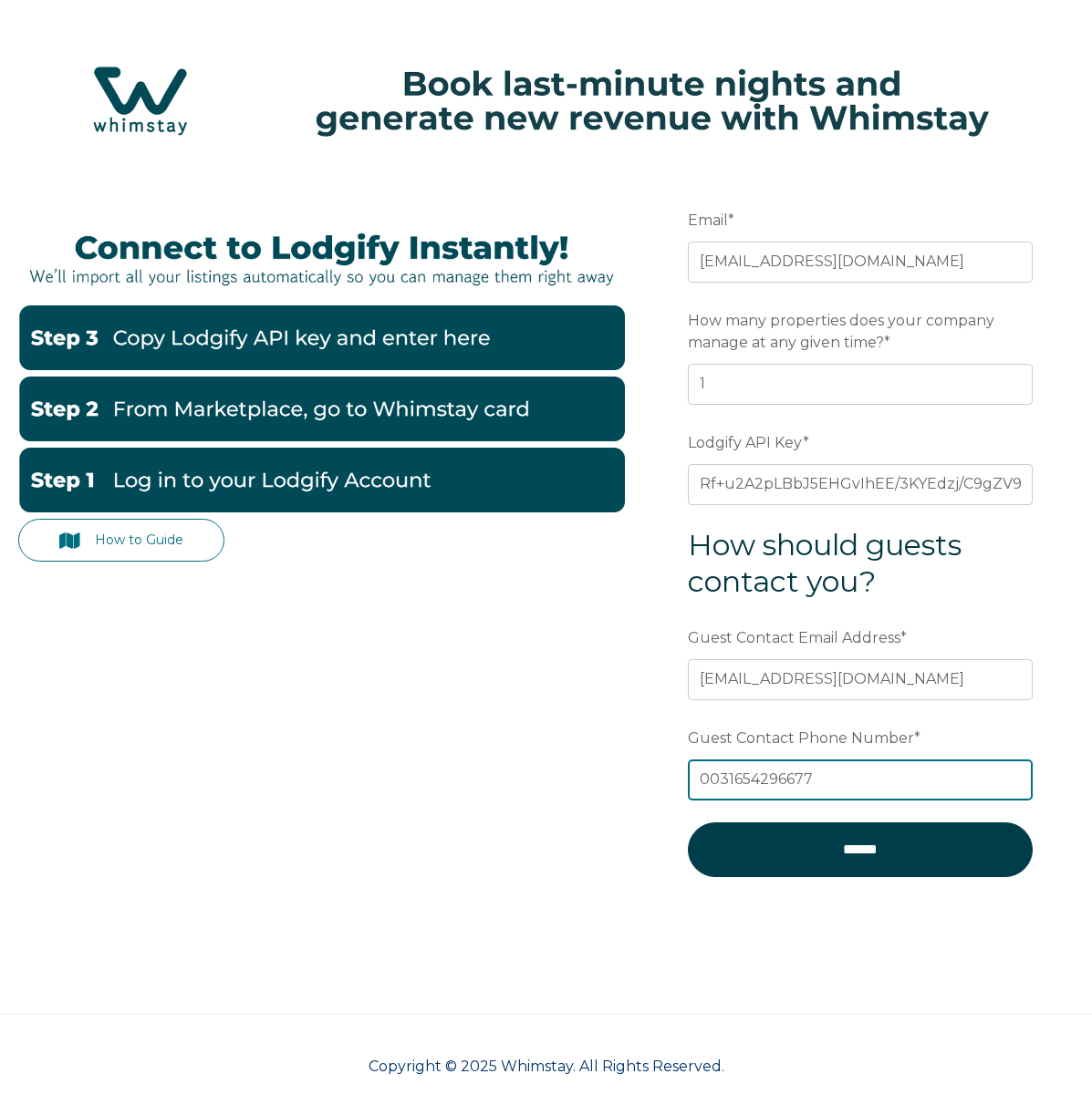
type input "0031654296677"
click at [380, 791] on div "How to Guide Email * info@villaluel.com Preferred language SDR How many propert…" at bounding box center [546, 552] width 1055 height 777
click at [145, 543] on link "How to Guide" at bounding box center [121, 540] width 206 height 43
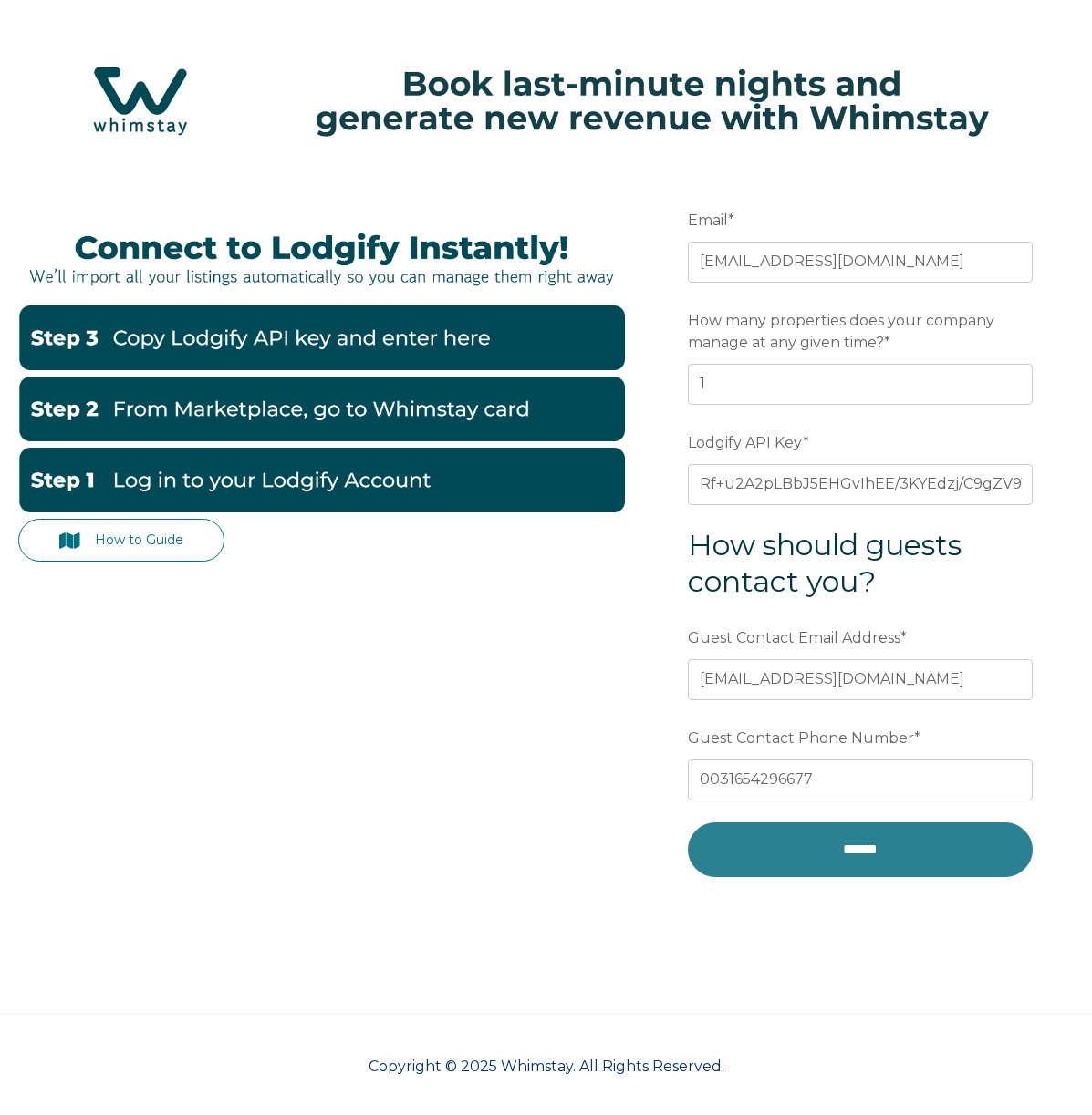
click at [884, 851] on input "******" at bounding box center [859, 849] width 345 height 55
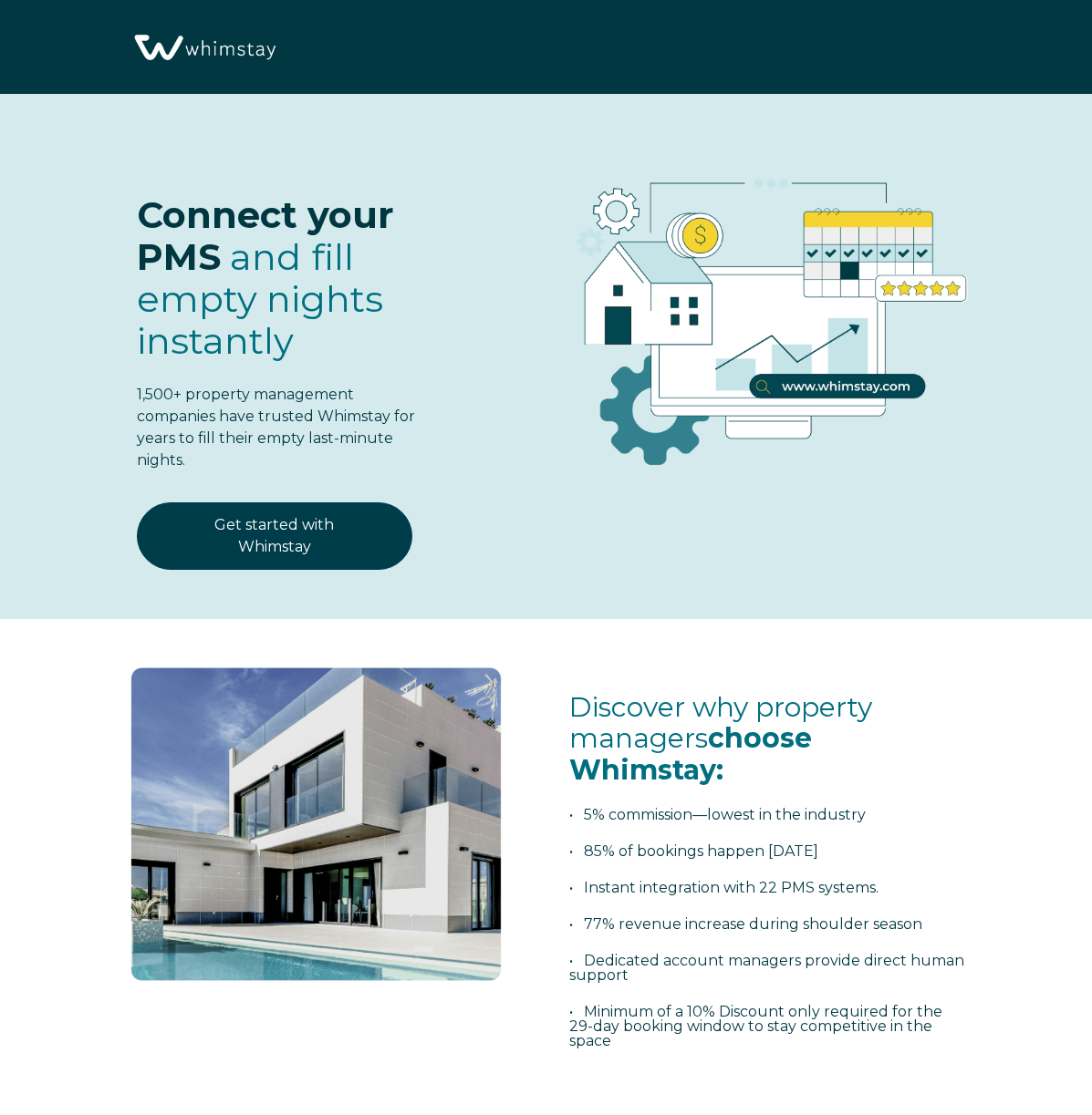
select select "NL"
select select "Standard"
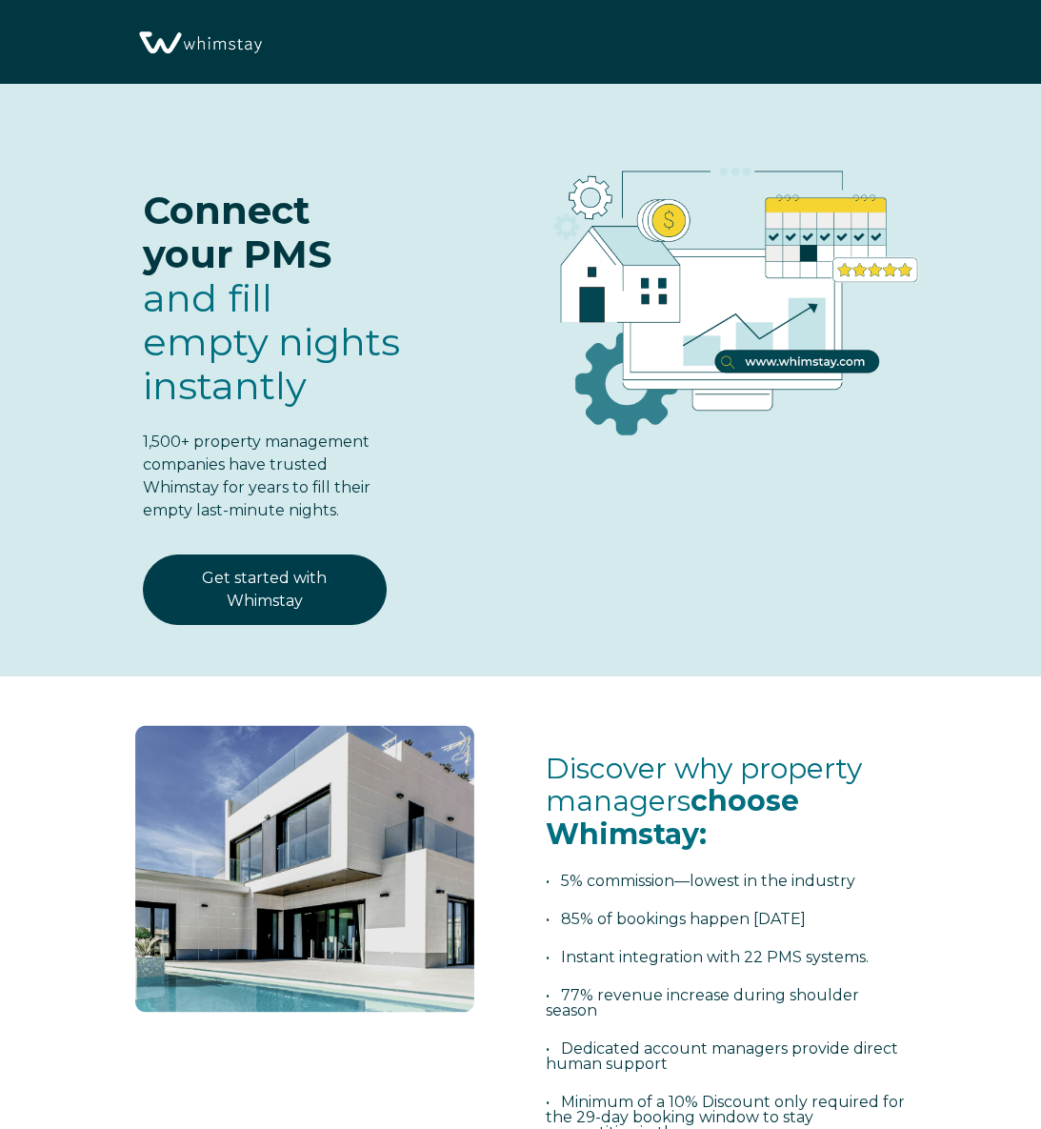
select select "NL"
select select "Standard"
select select "NL"
select select "Standard"
